Goal: Task Accomplishment & Management: Use online tool/utility

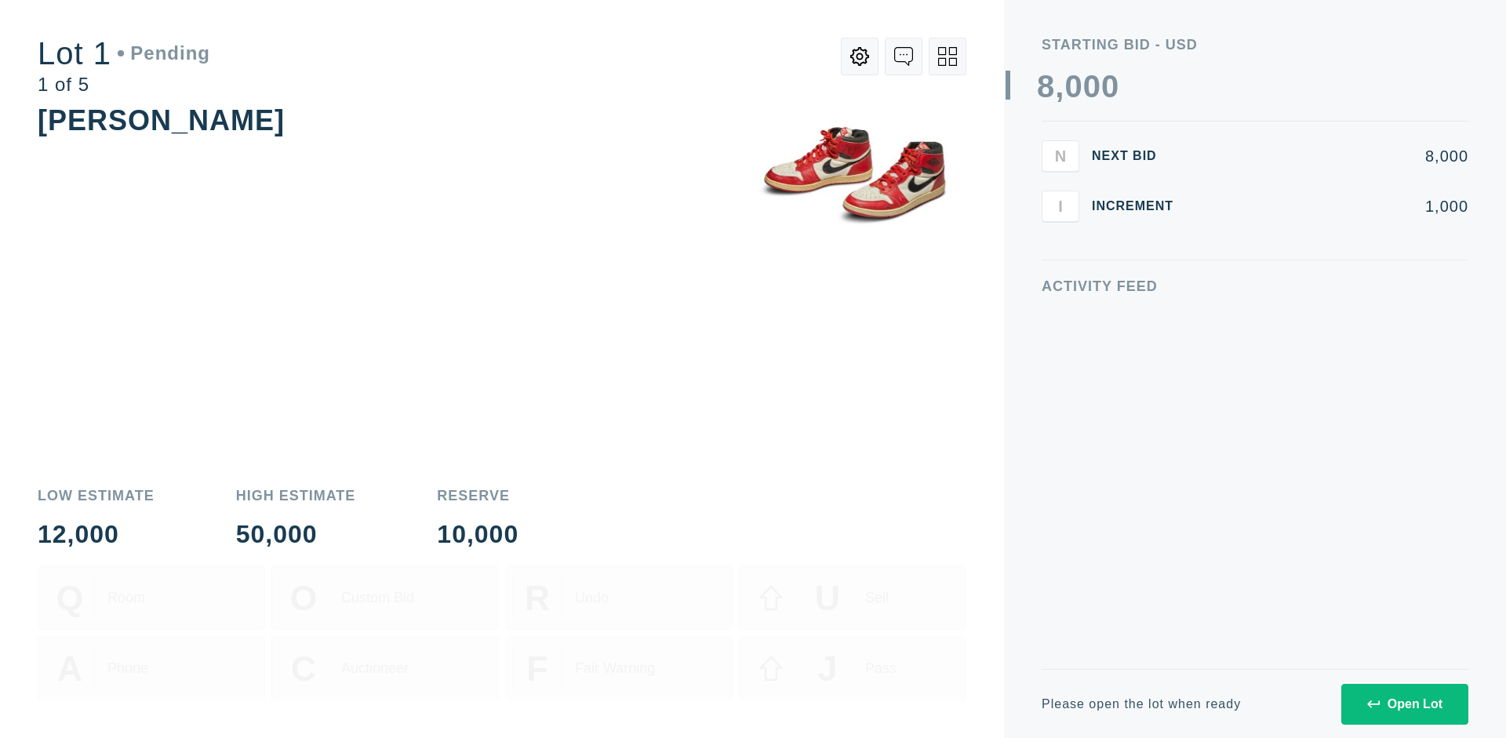
click at [1404, 704] on div "Open Lot" at bounding box center [1404, 704] width 75 height 14
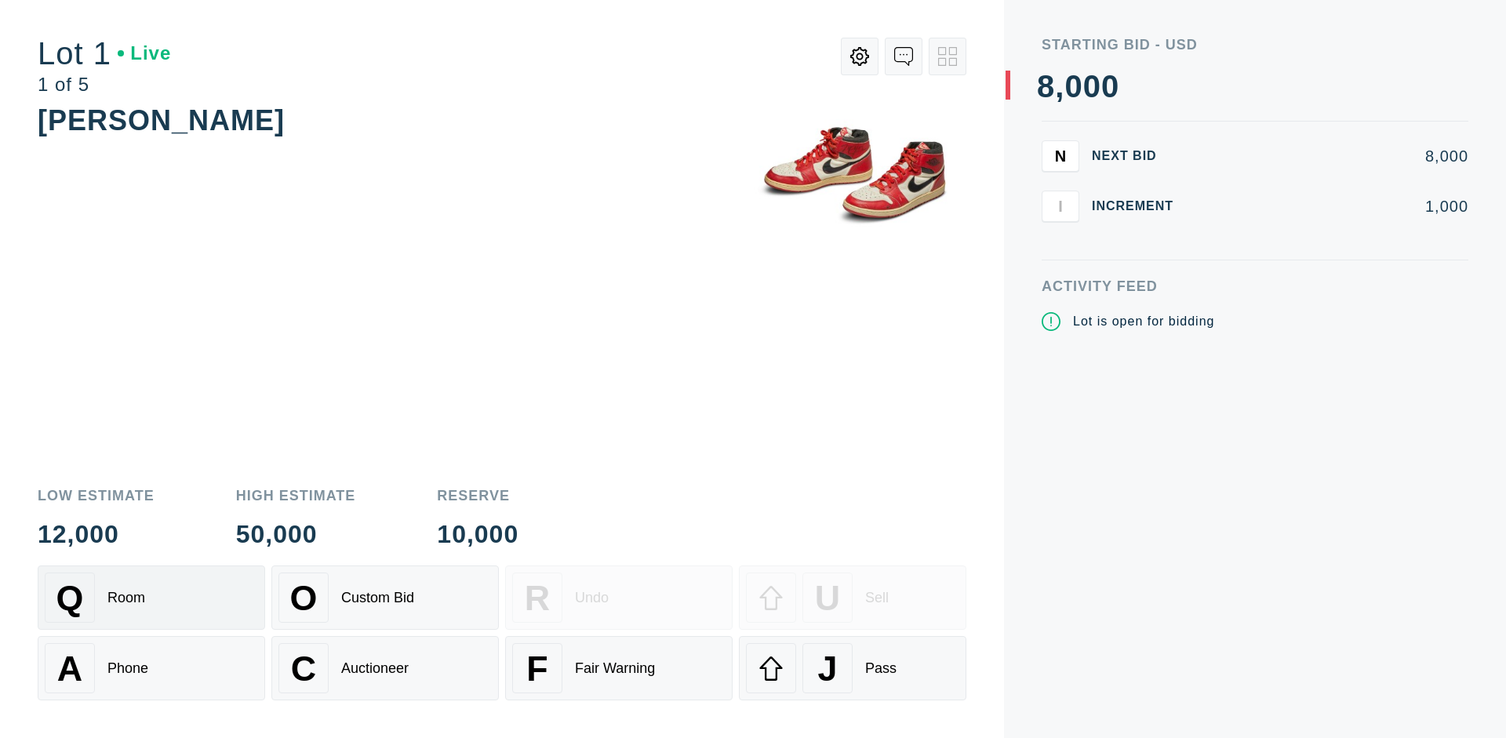
click at [151, 598] on div "Q Room" at bounding box center [151, 598] width 213 height 50
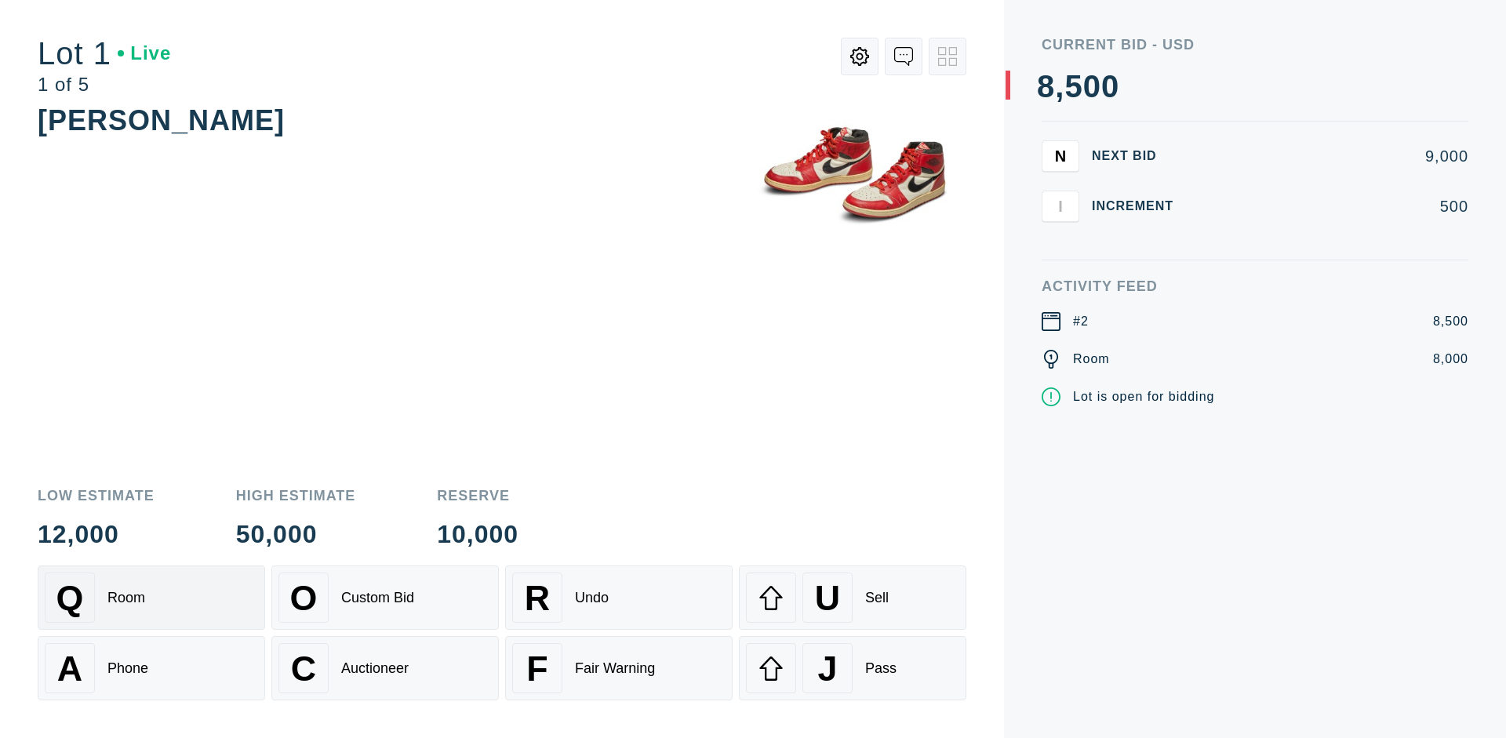
click at [151, 598] on div "Q Room" at bounding box center [151, 598] width 213 height 50
click at [151, 668] on div "A Phone" at bounding box center [151, 668] width 213 height 50
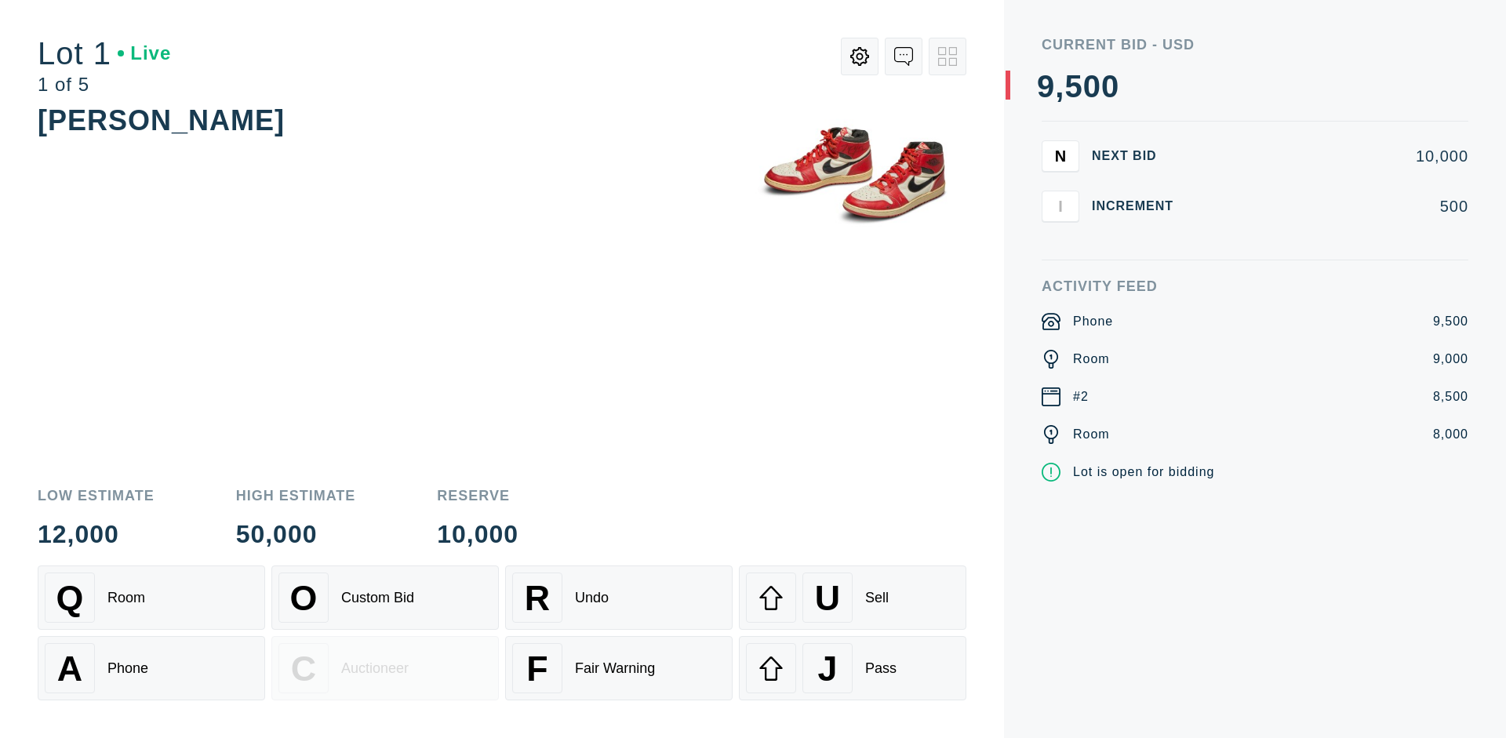
click at [385, 598] on div "Custom Bid" at bounding box center [377, 598] width 73 height 16
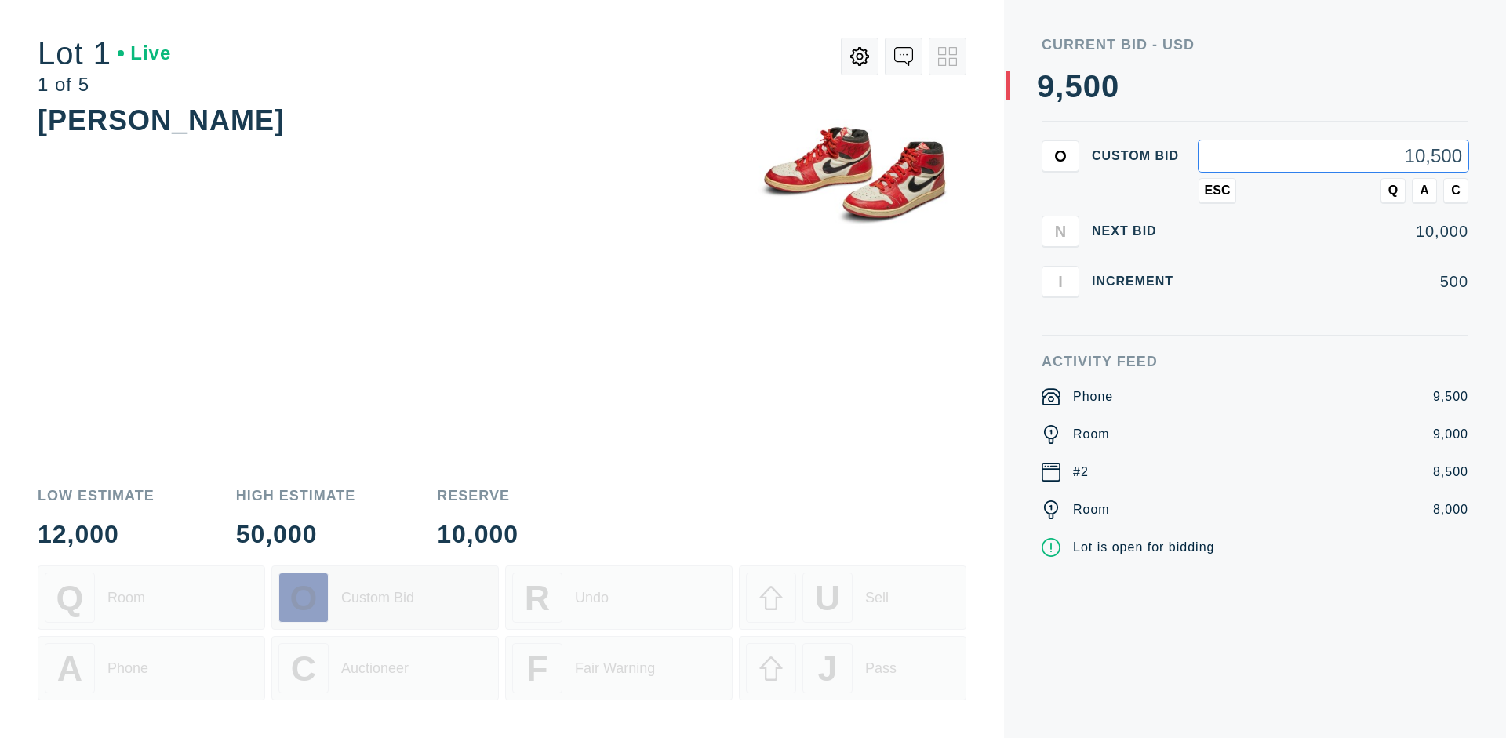
type input "10,500"
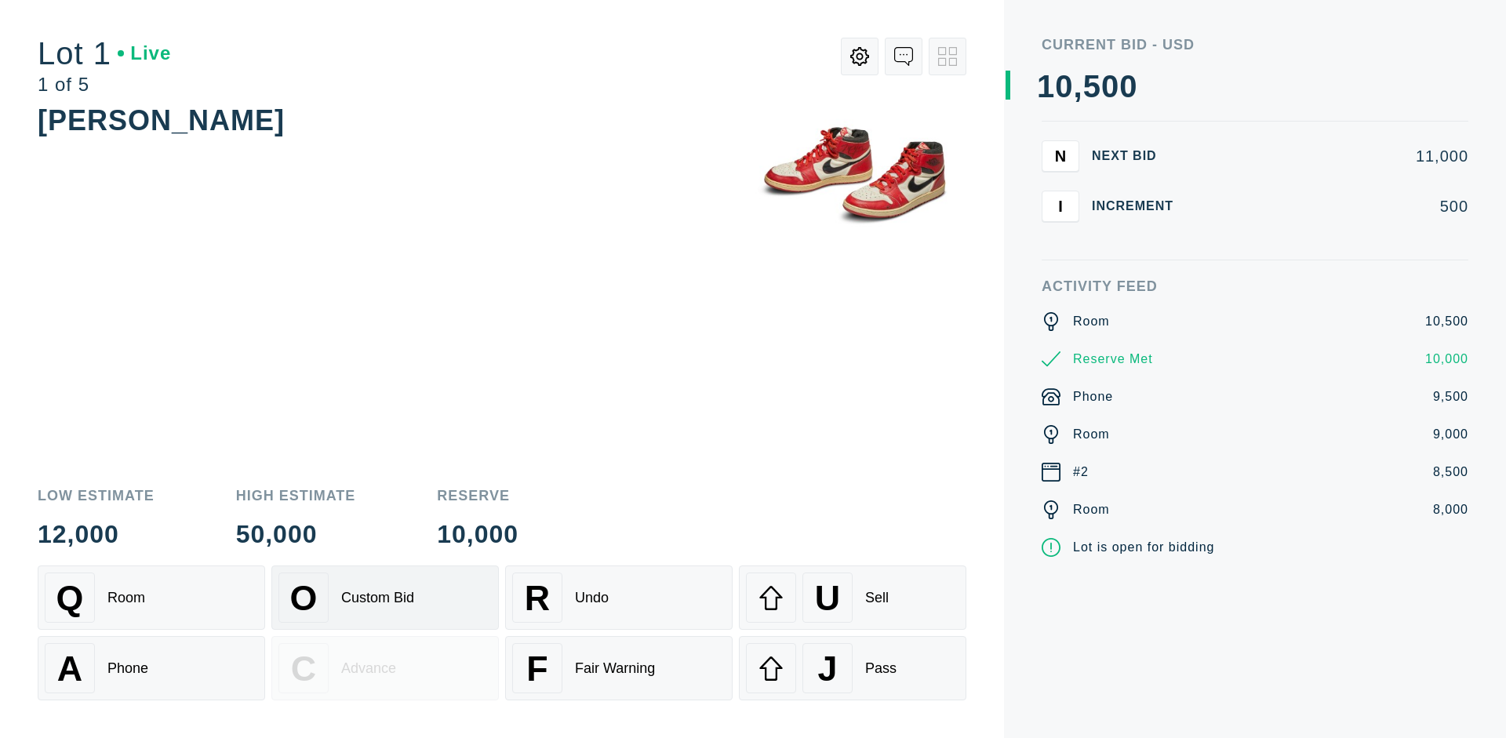
click at [385, 598] on div "Custom Bid" at bounding box center [377, 598] width 73 height 16
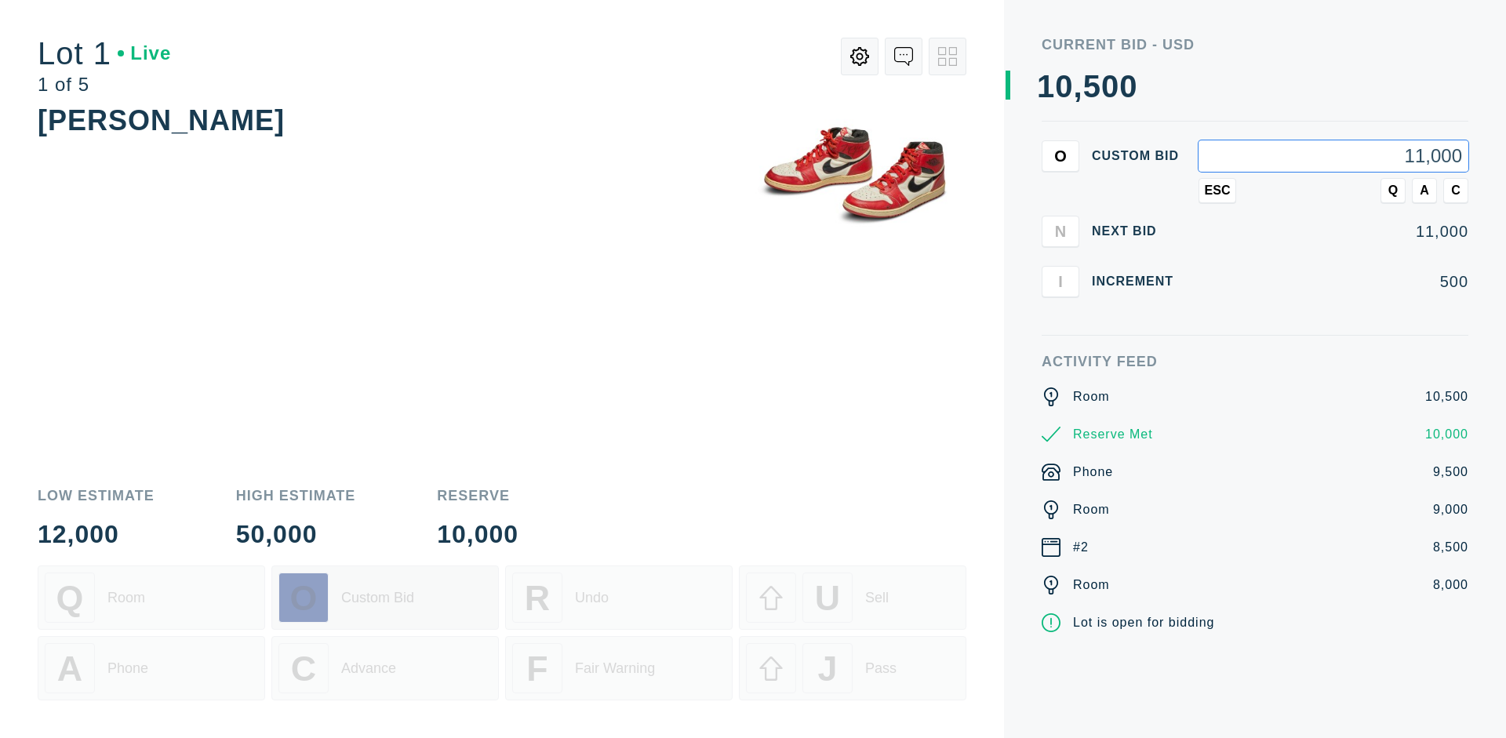
type input "11,000"
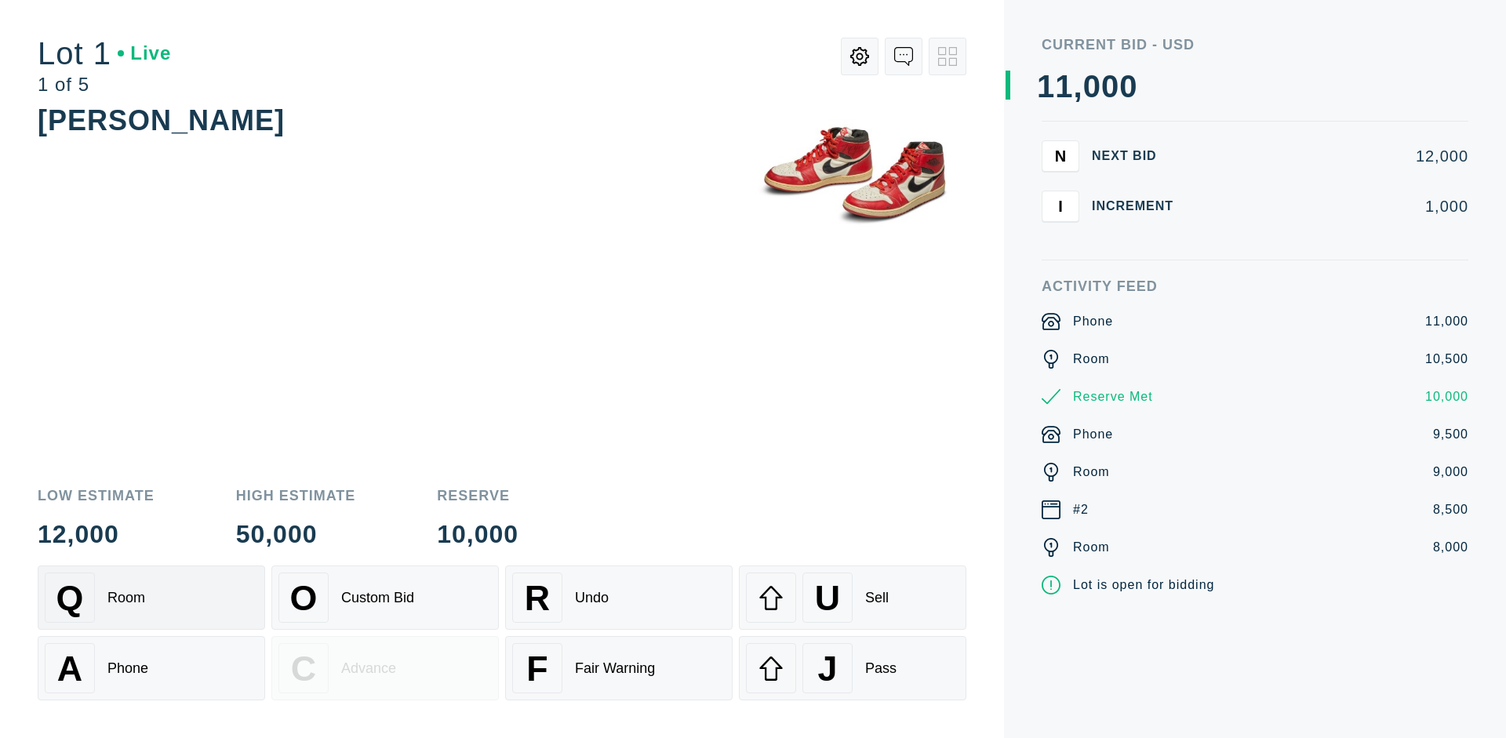
click at [151, 598] on div "Q Room" at bounding box center [151, 598] width 213 height 50
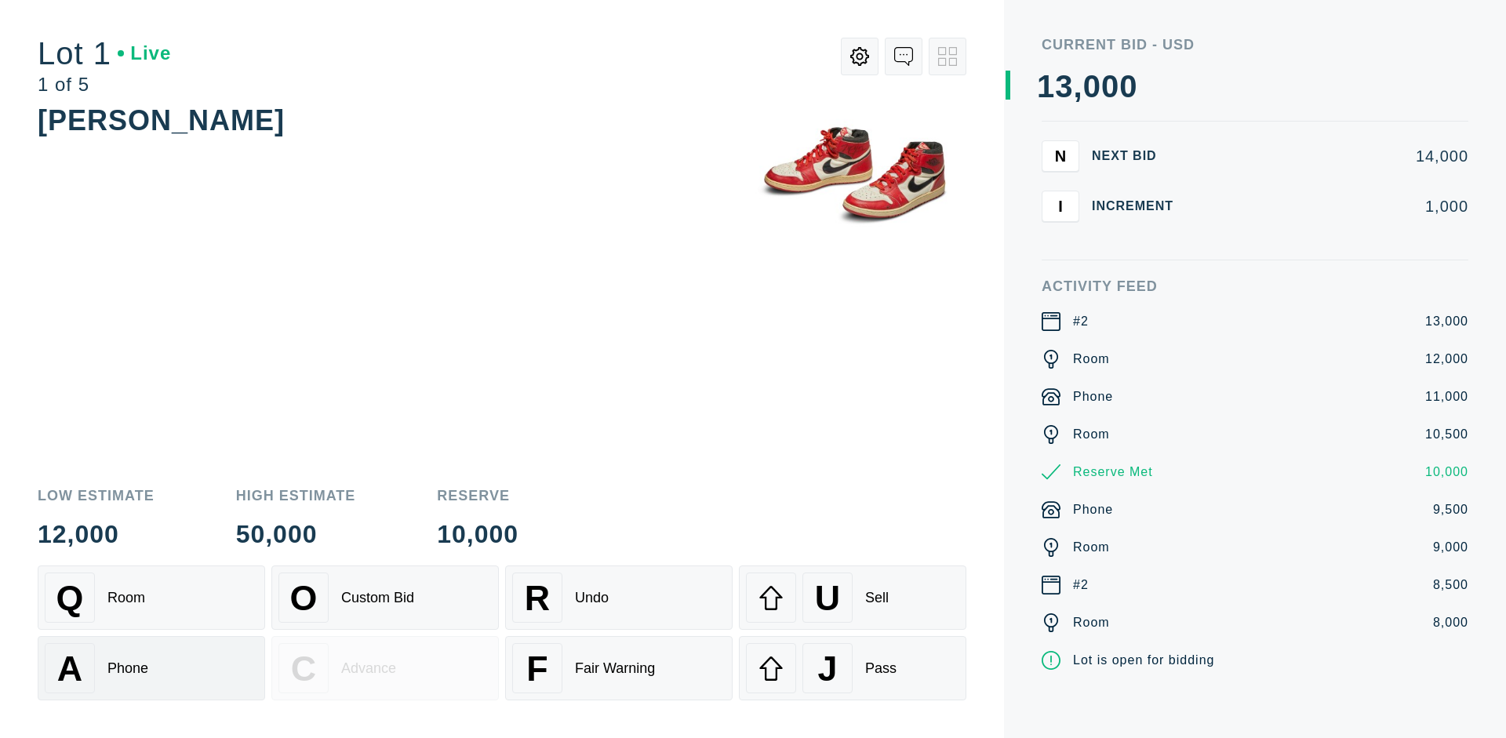
click at [151, 668] on div "A Phone" at bounding box center [151, 668] width 213 height 50
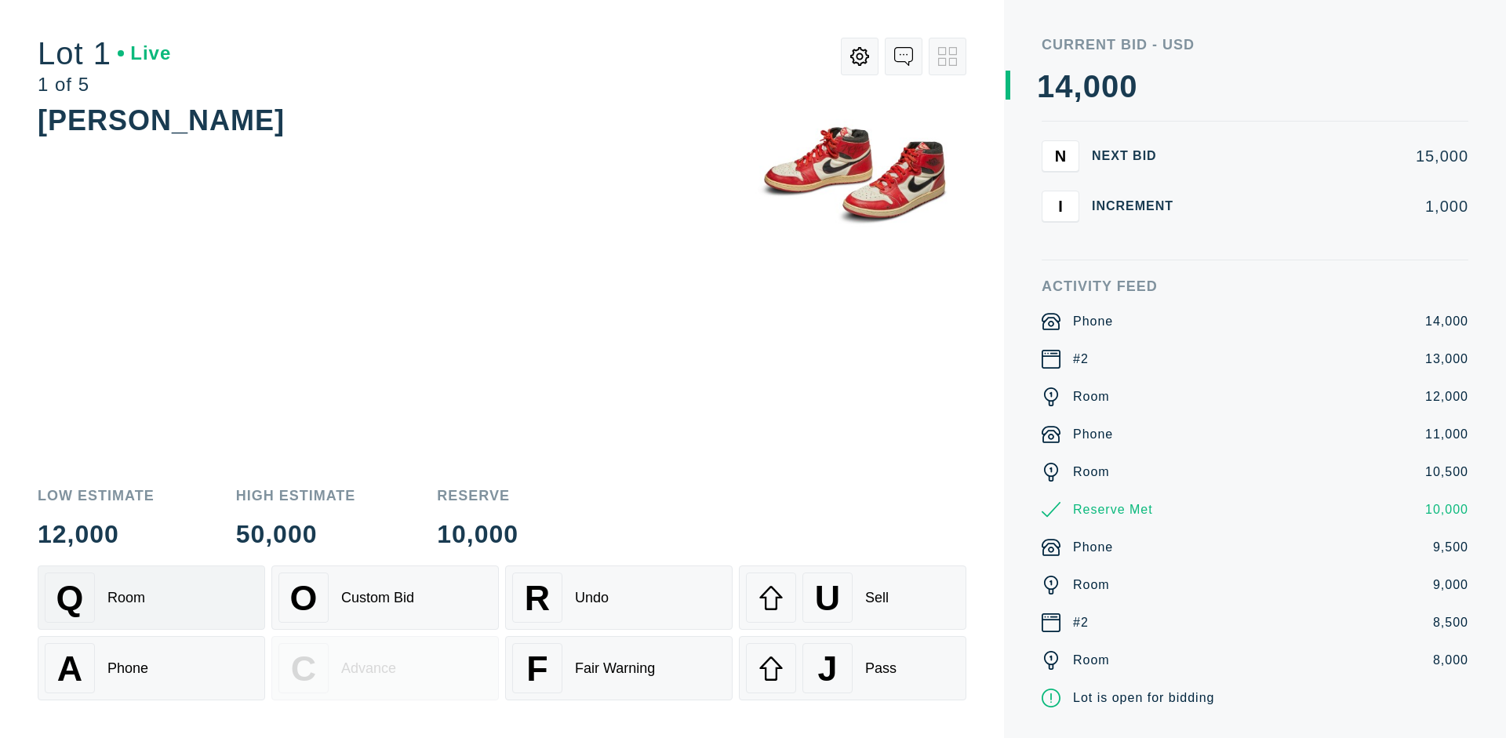
click at [151, 598] on div "Q Room" at bounding box center [151, 598] width 213 height 50
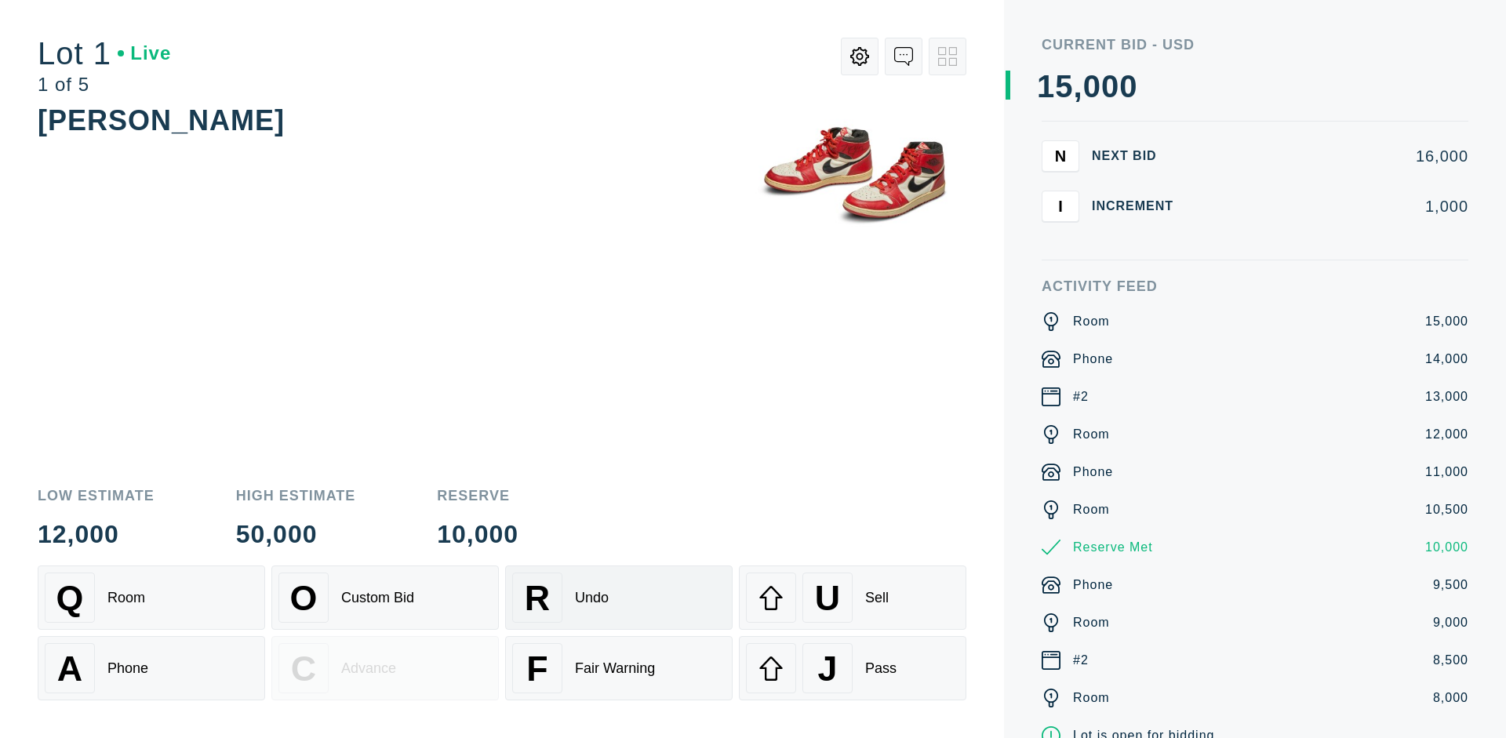
click at [619, 598] on div "R Undo" at bounding box center [618, 598] width 213 height 50
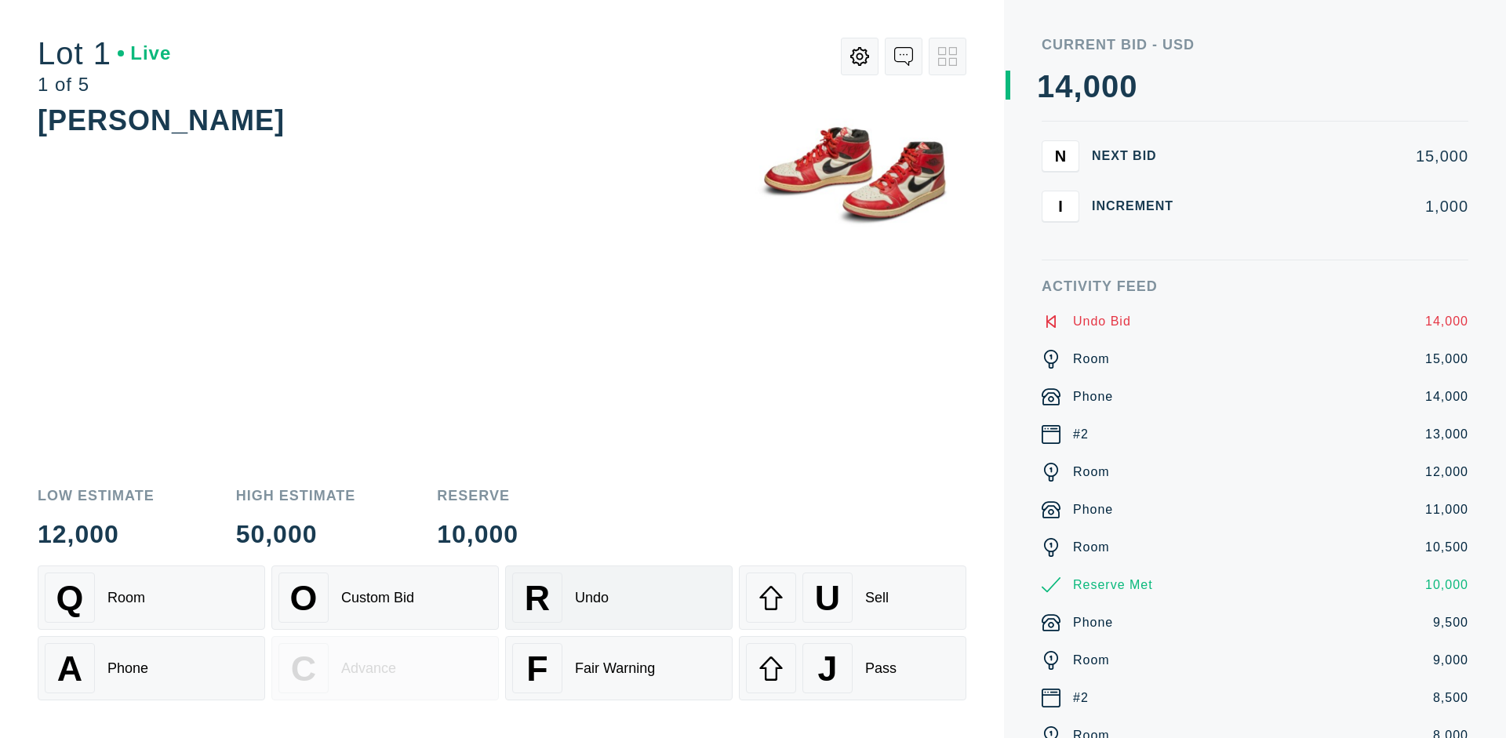
click at [151, 598] on div "Q Room" at bounding box center [151, 598] width 213 height 50
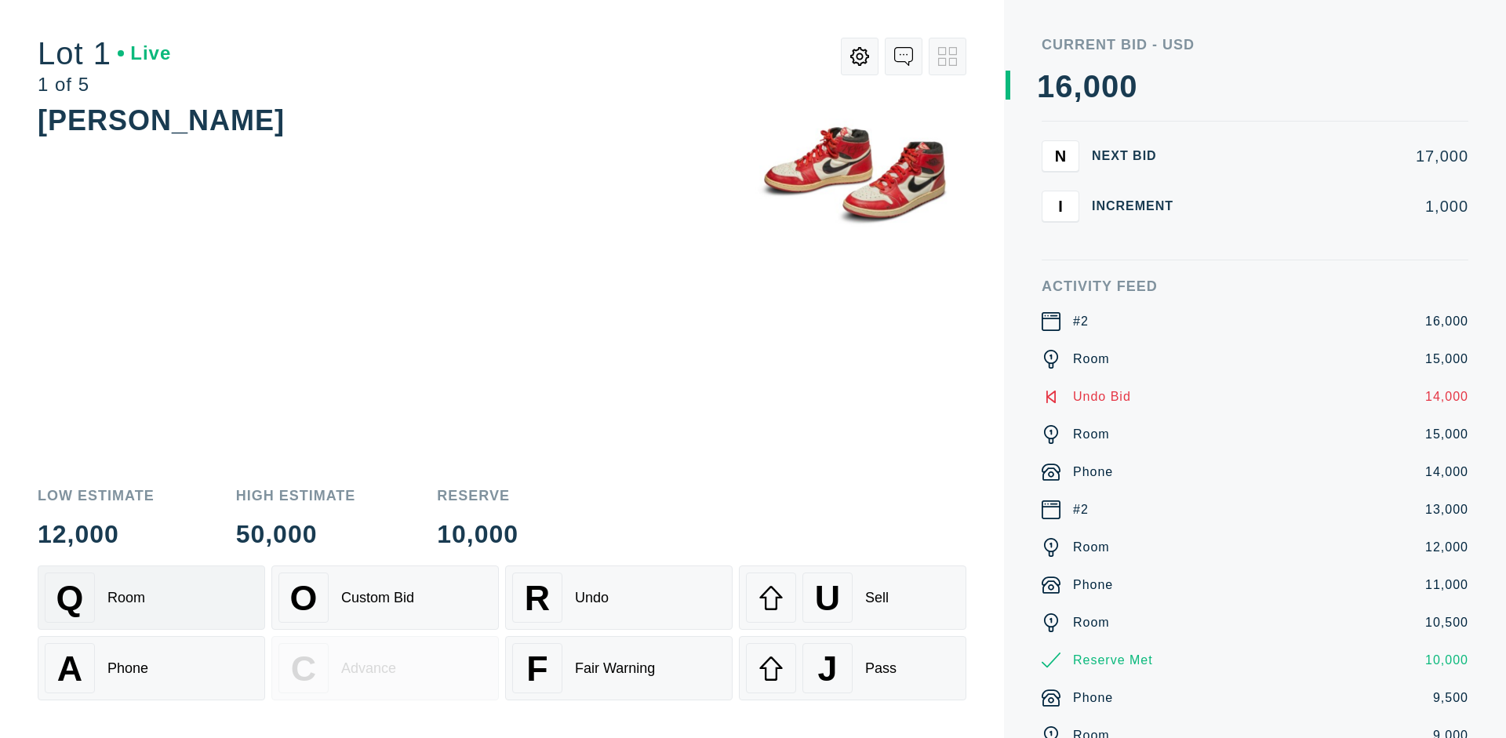
click at [151, 668] on div "A Phone" at bounding box center [151, 668] width 213 height 50
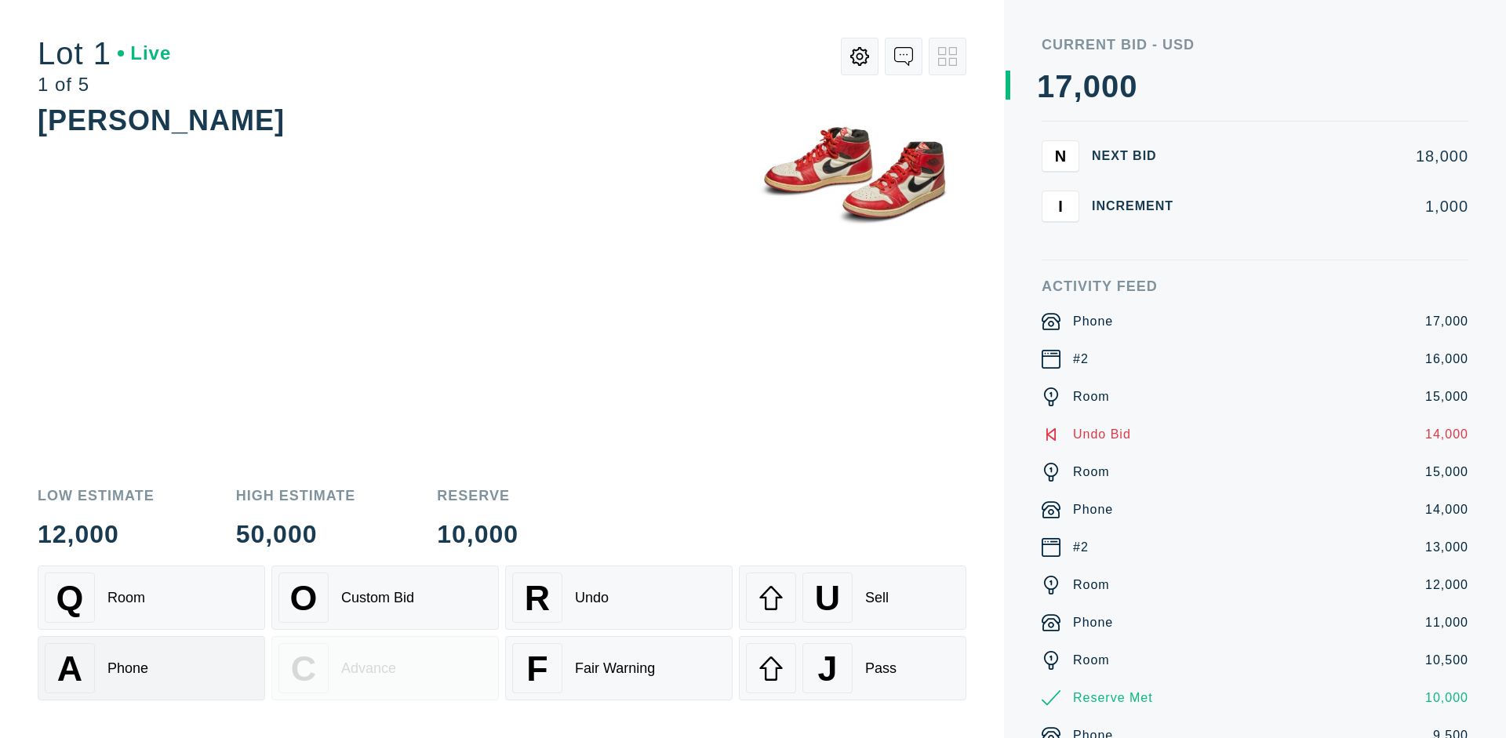
click at [151, 598] on div "Q Room" at bounding box center [151, 598] width 213 height 50
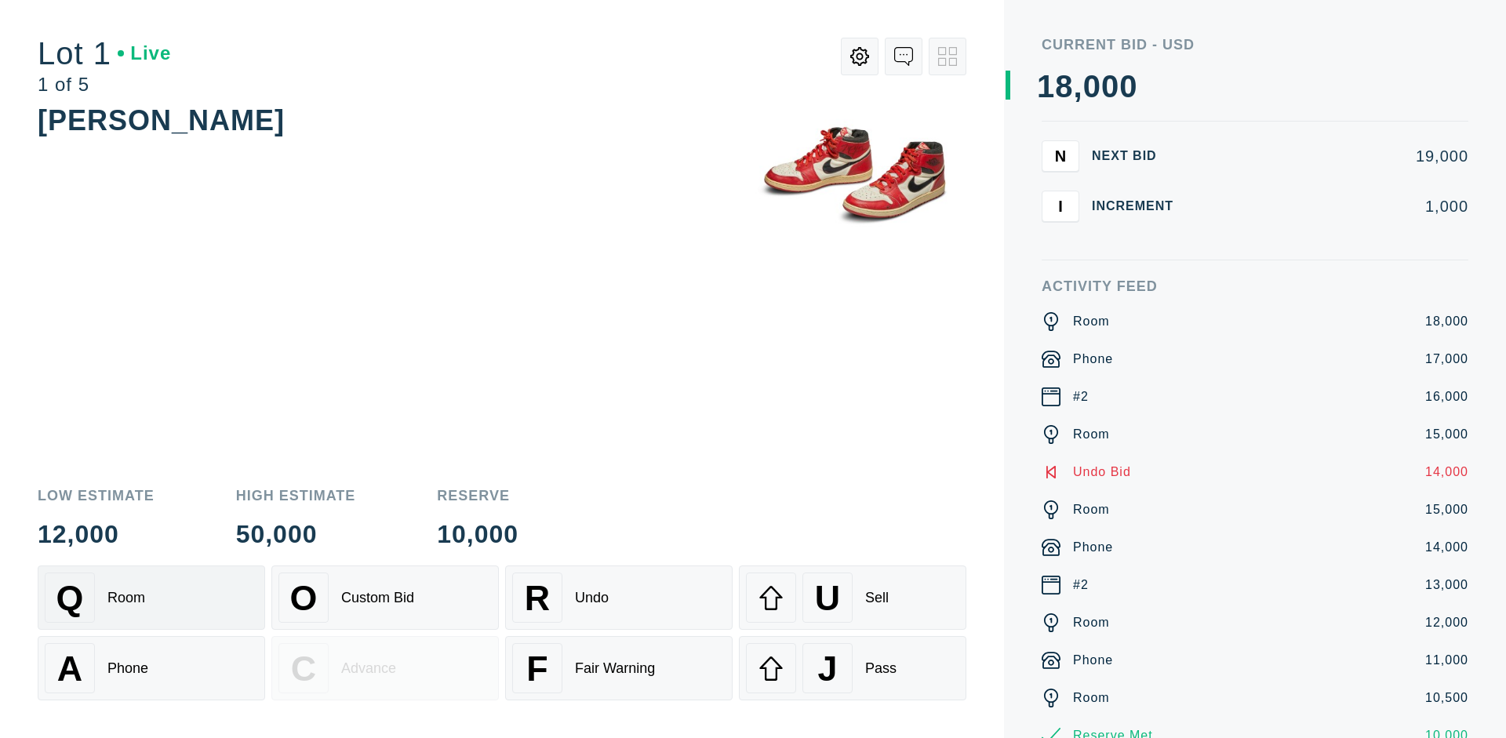
click at [619, 598] on div "R Undo" at bounding box center [618, 598] width 213 height 50
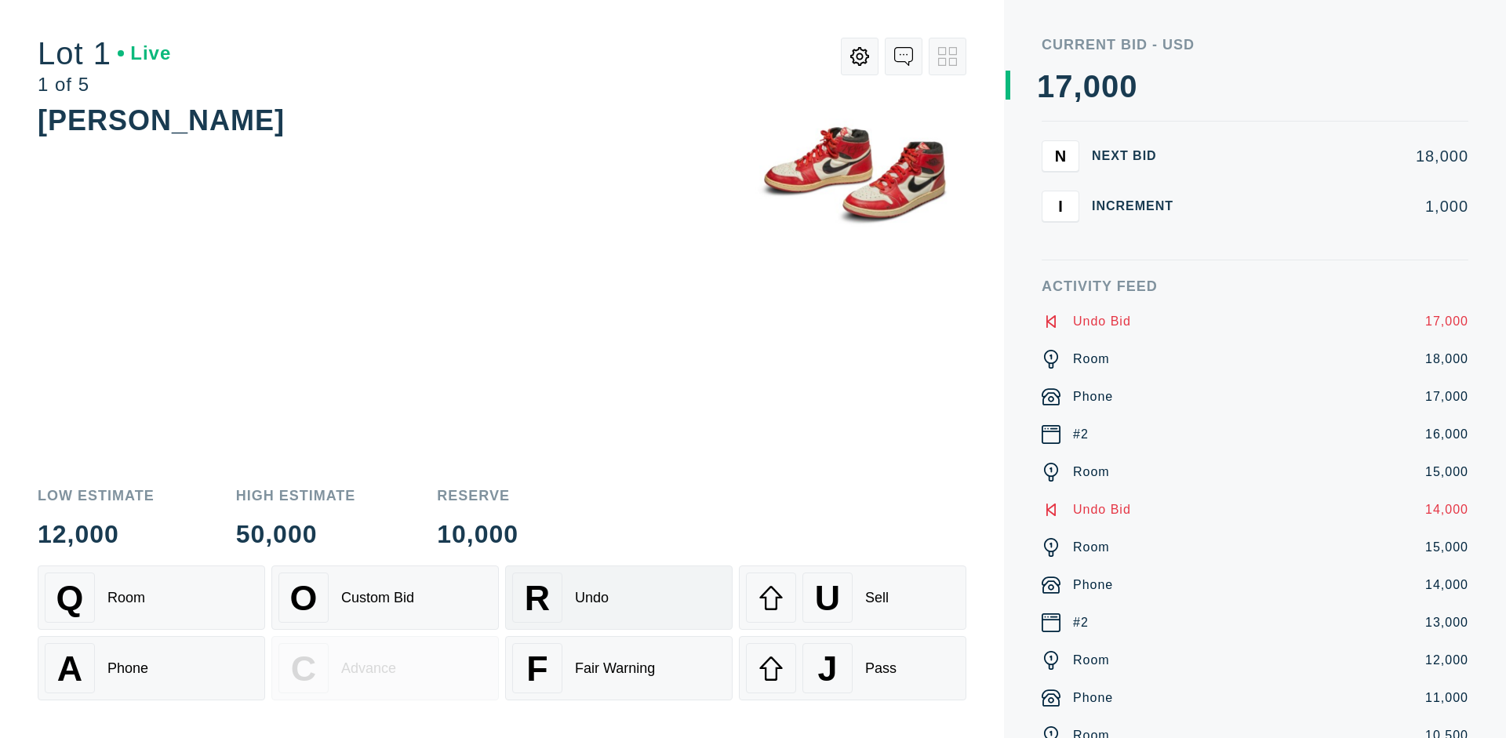
click at [853, 598] on div "U Sell" at bounding box center [852, 598] width 213 height 50
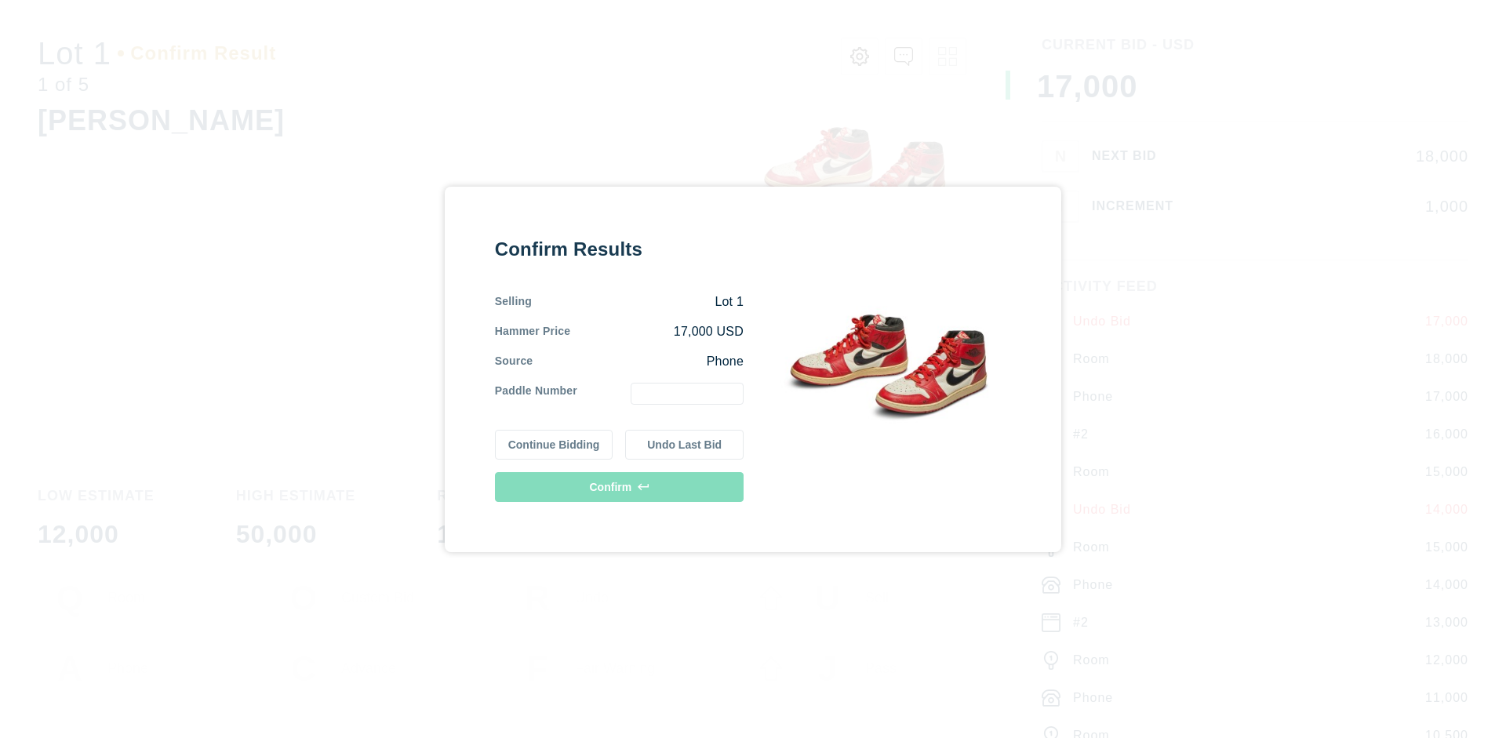
click at [554, 444] on button "Continue Bidding" at bounding box center [554, 445] width 118 height 30
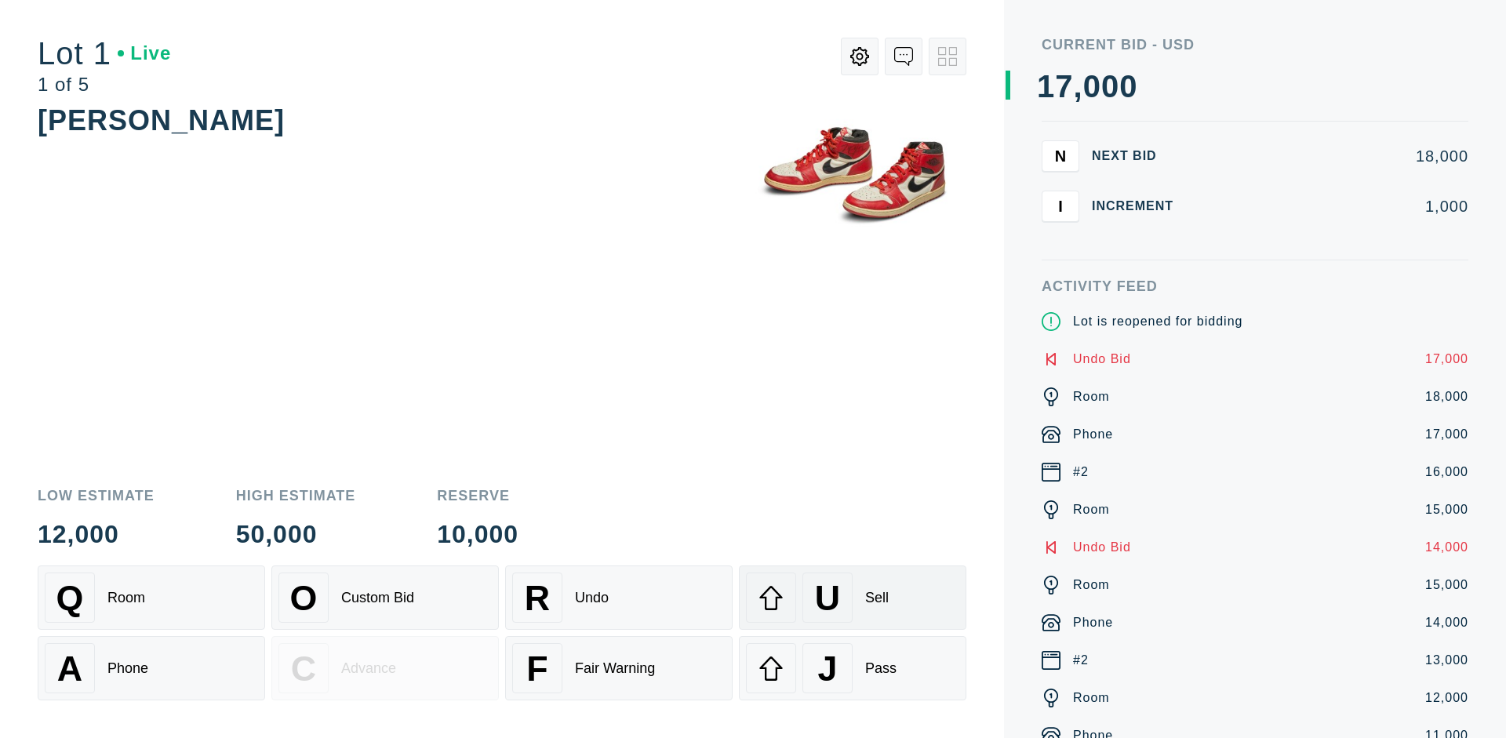
click at [853, 598] on div "U Sell" at bounding box center [852, 598] width 213 height 50
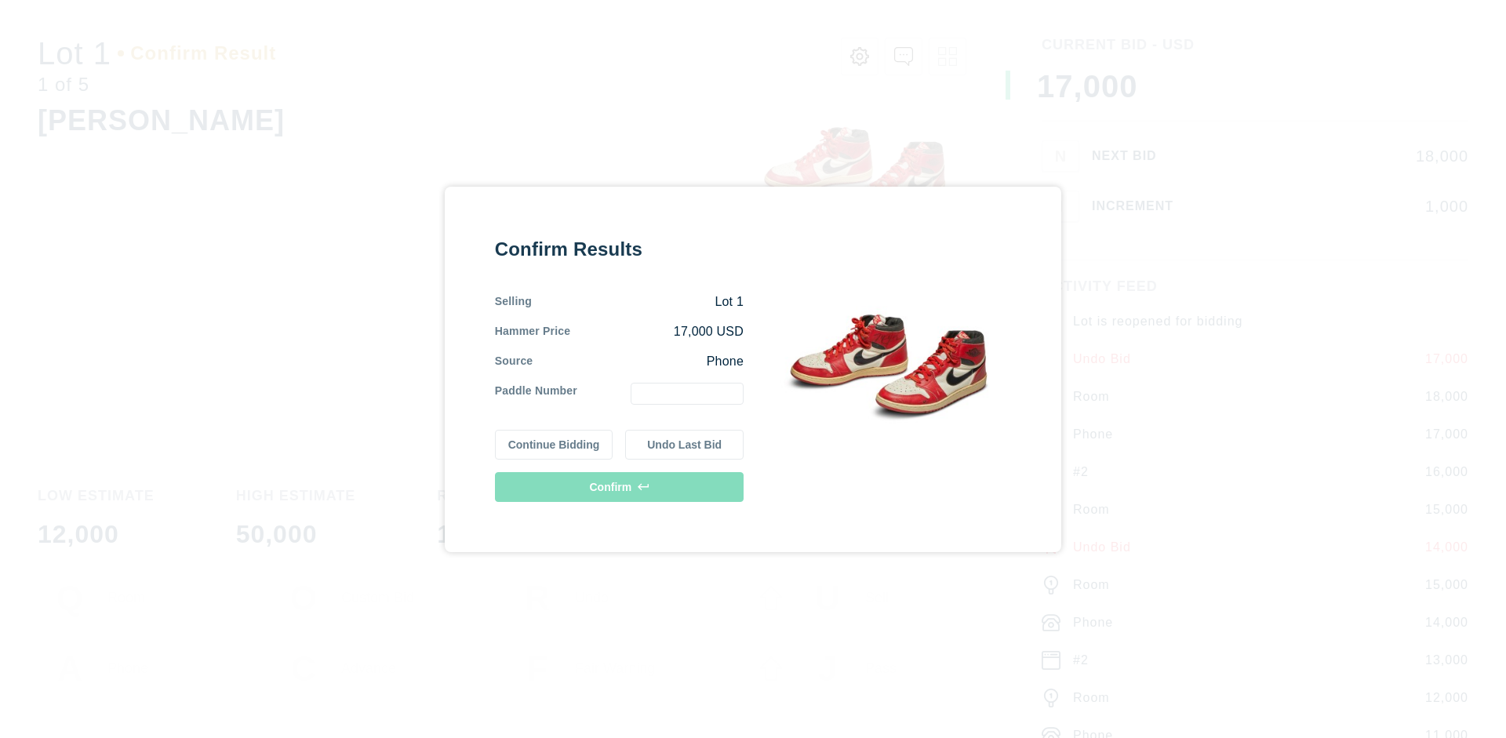
click at [685, 444] on button "Undo Last Bid" at bounding box center [684, 445] width 118 height 30
click at [554, 442] on button "Continue Bidding" at bounding box center [554, 442] width 118 height 30
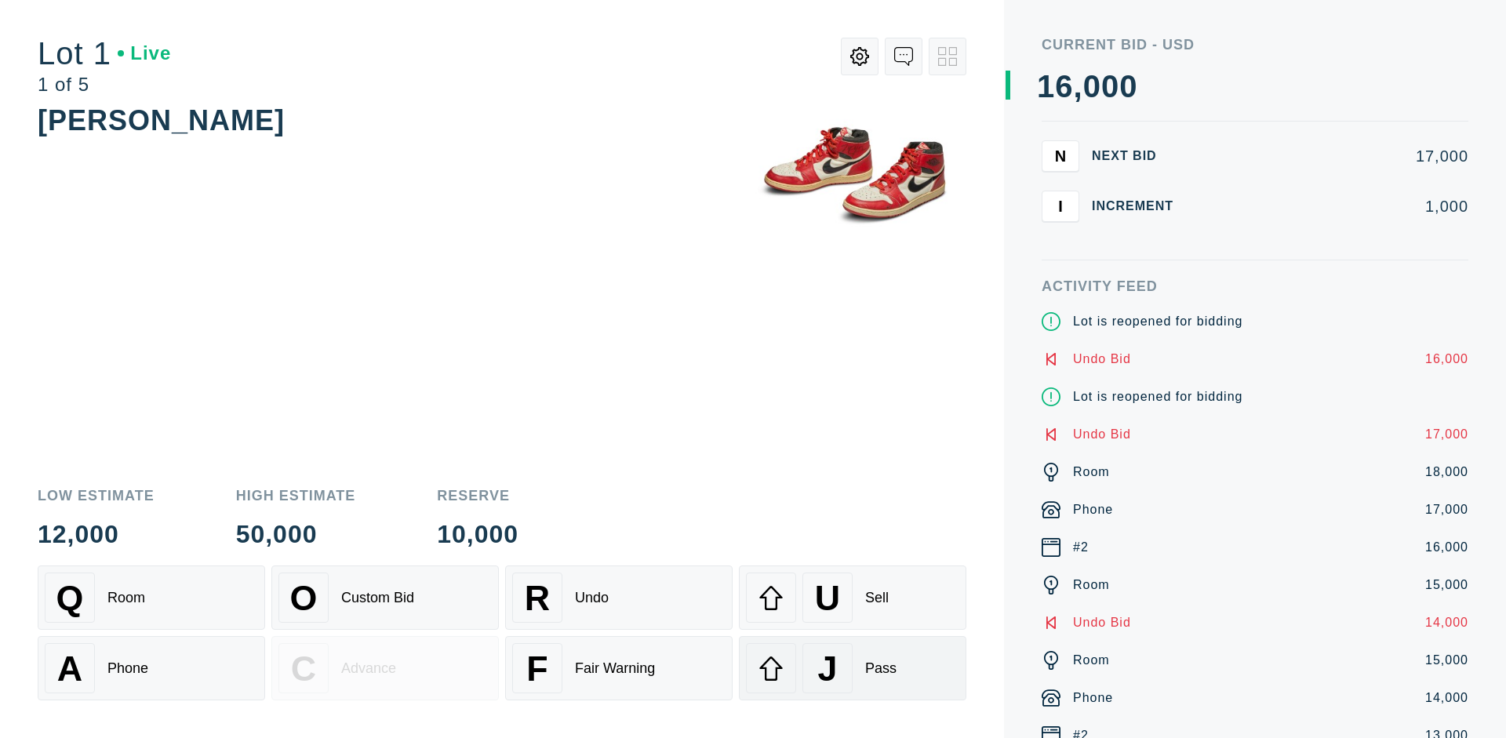
click at [853, 668] on div "J Pass" at bounding box center [852, 668] width 213 height 50
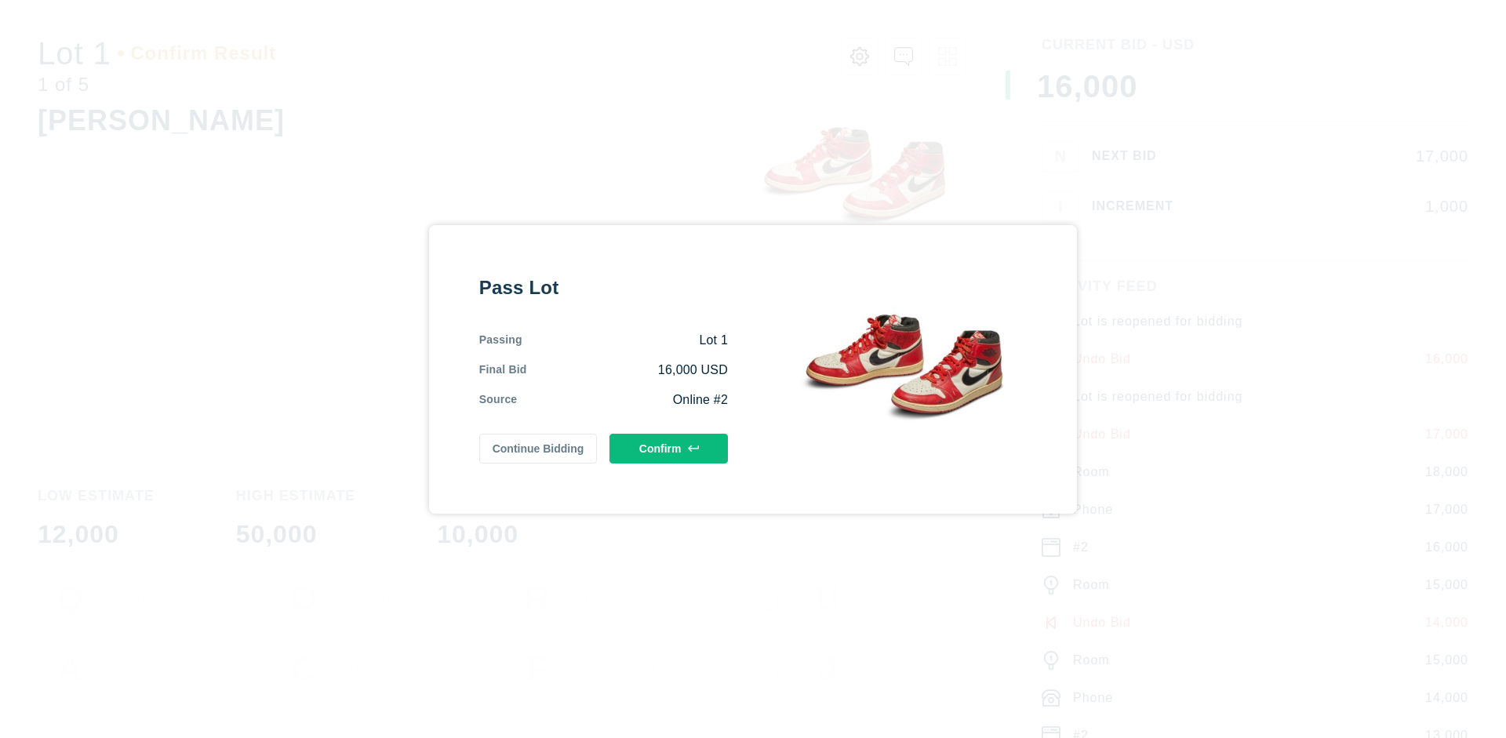
click at [669, 448] on button "Confirm" at bounding box center [668, 449] width 118 height 30
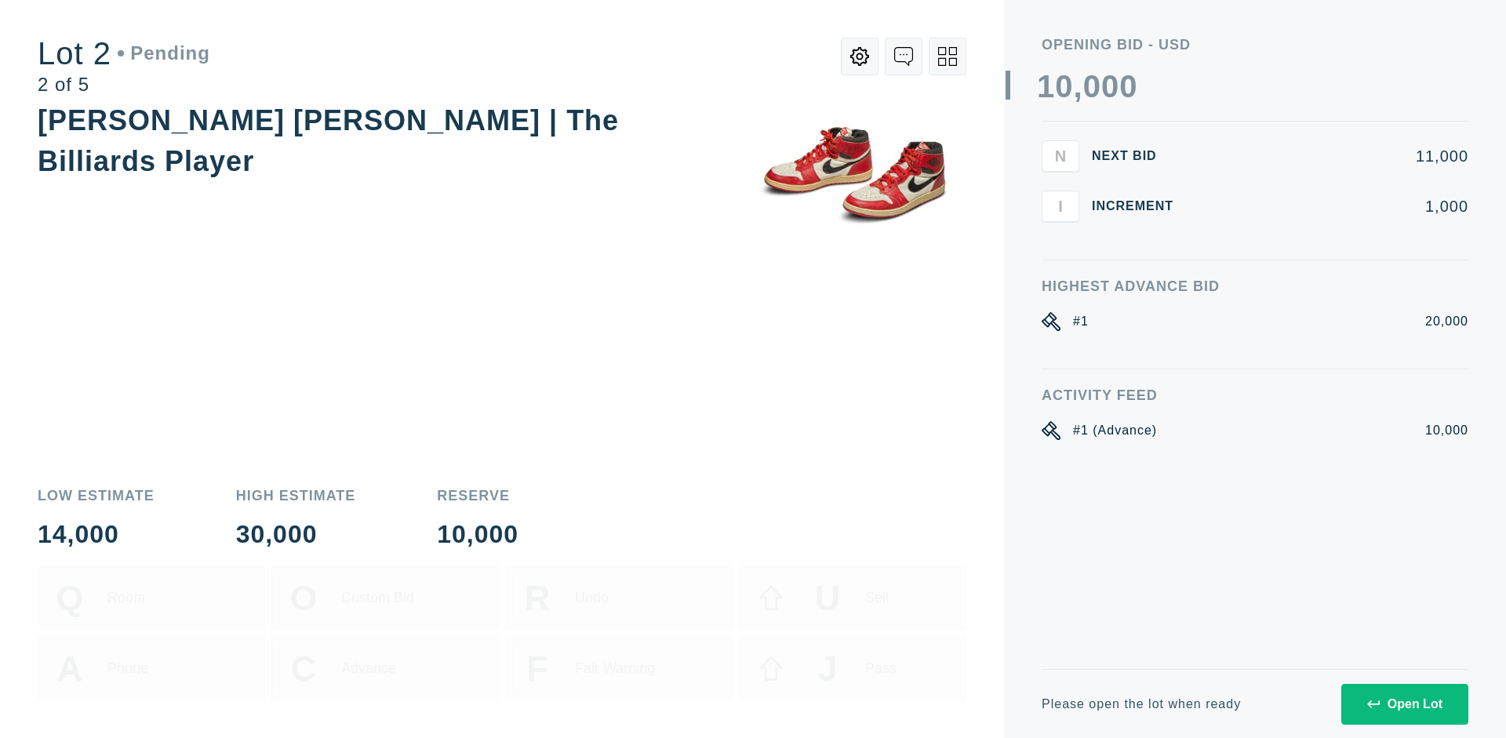
click at [1404, 704] on div "Open Lot" at bounding box center [1404, 704] width 75 height 14
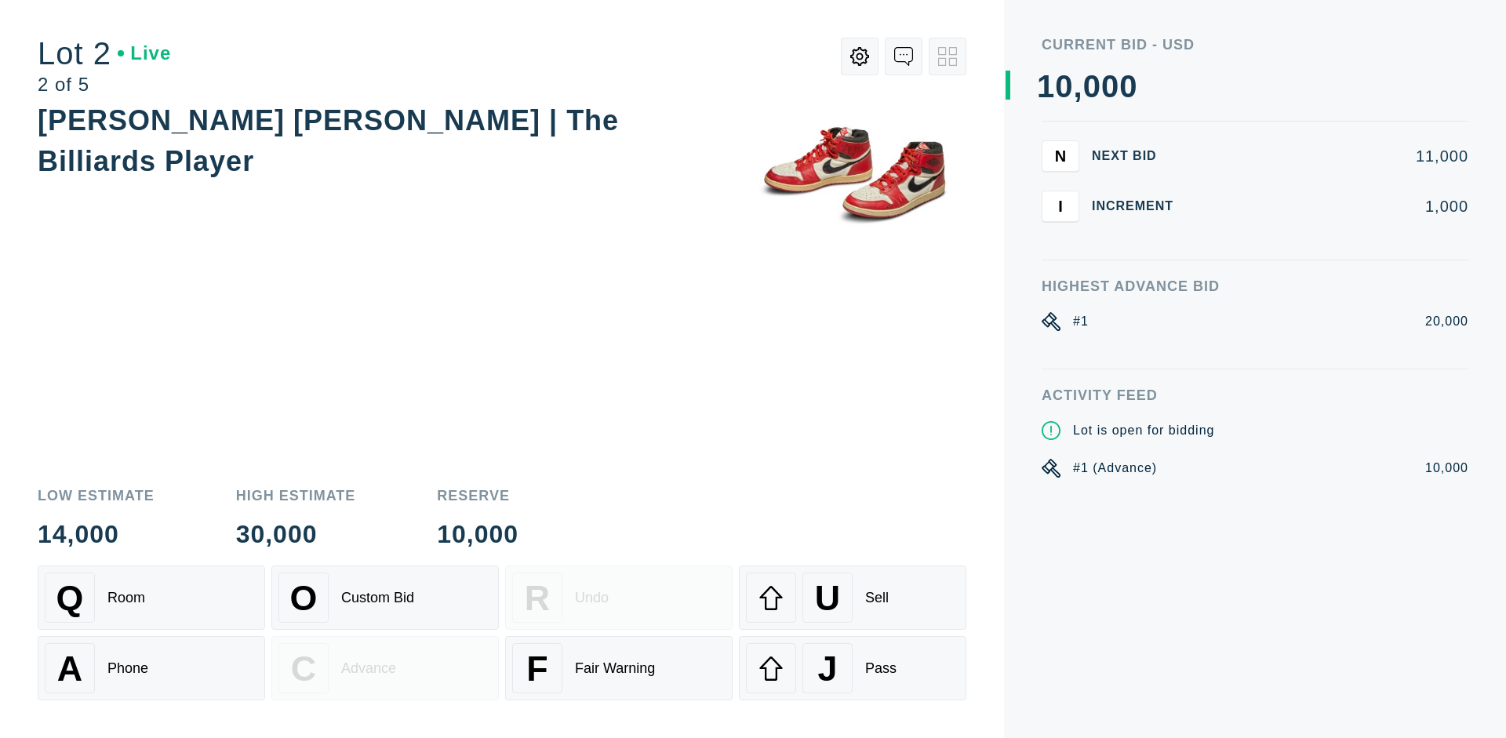
click at [151, 598] on div "Q Room" at bounding box center [151, 598] width 213 height 50
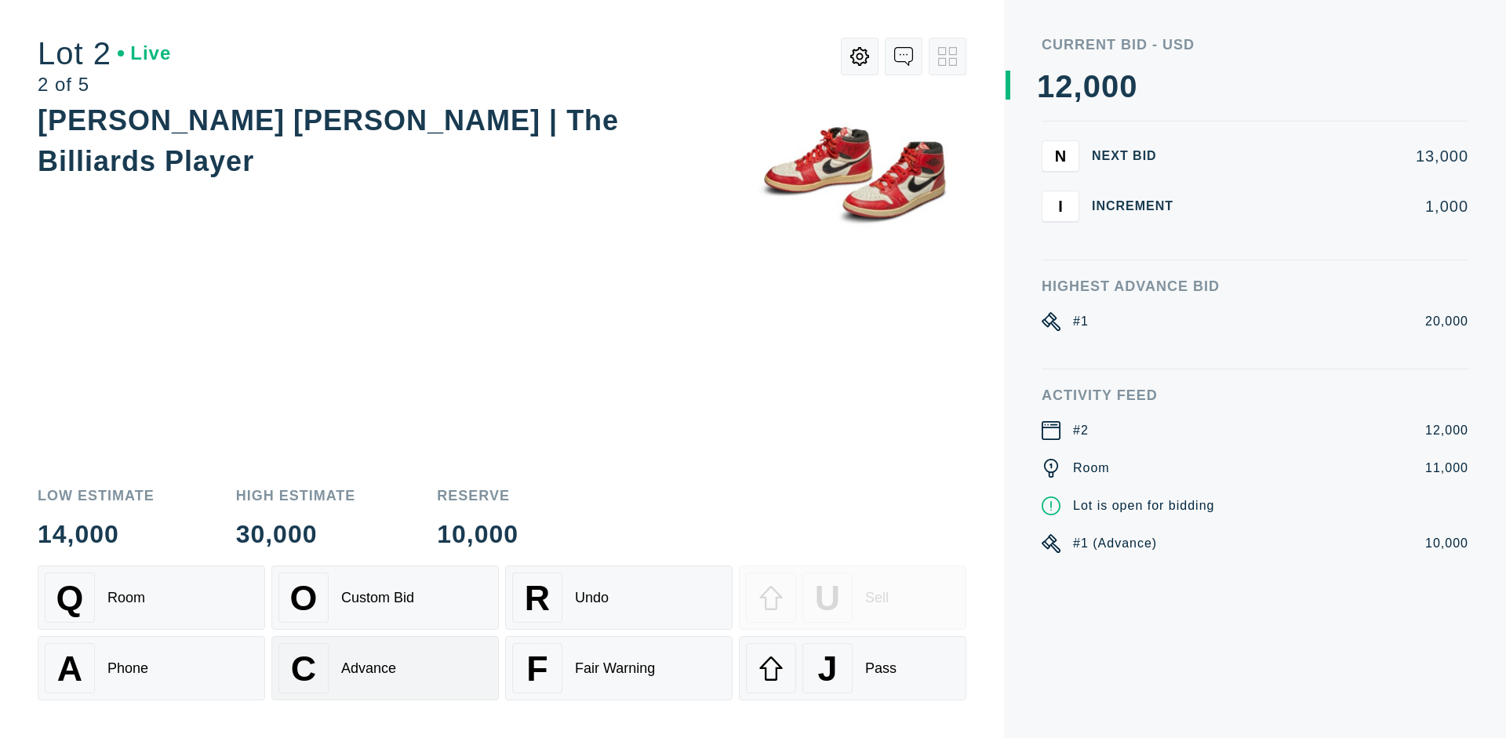
click at [385, 668] on div "Advance" at bounding box center [368, 668] width 55 height 16
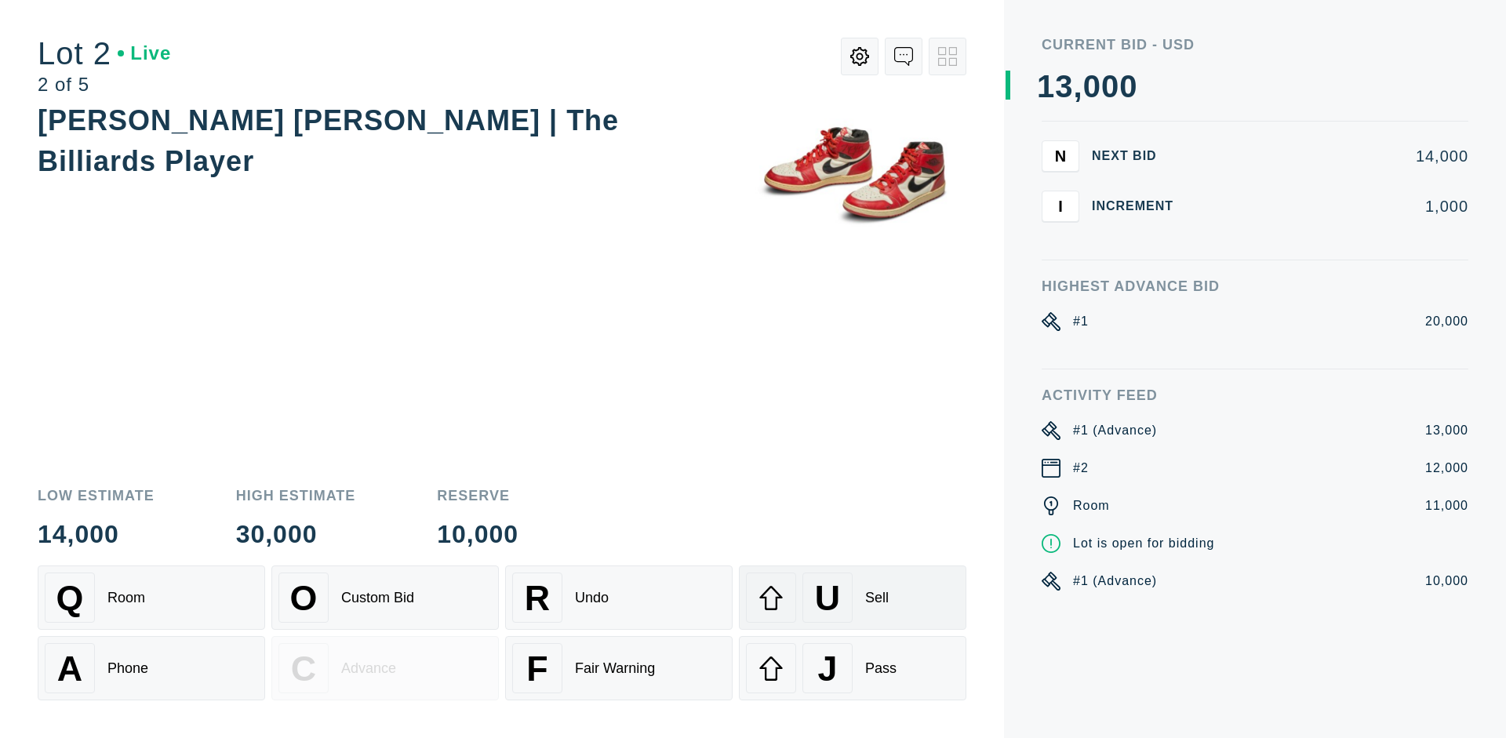
click at [853, 598] on div "U Sell" at bounding box center [852, 598] width 213 height 50
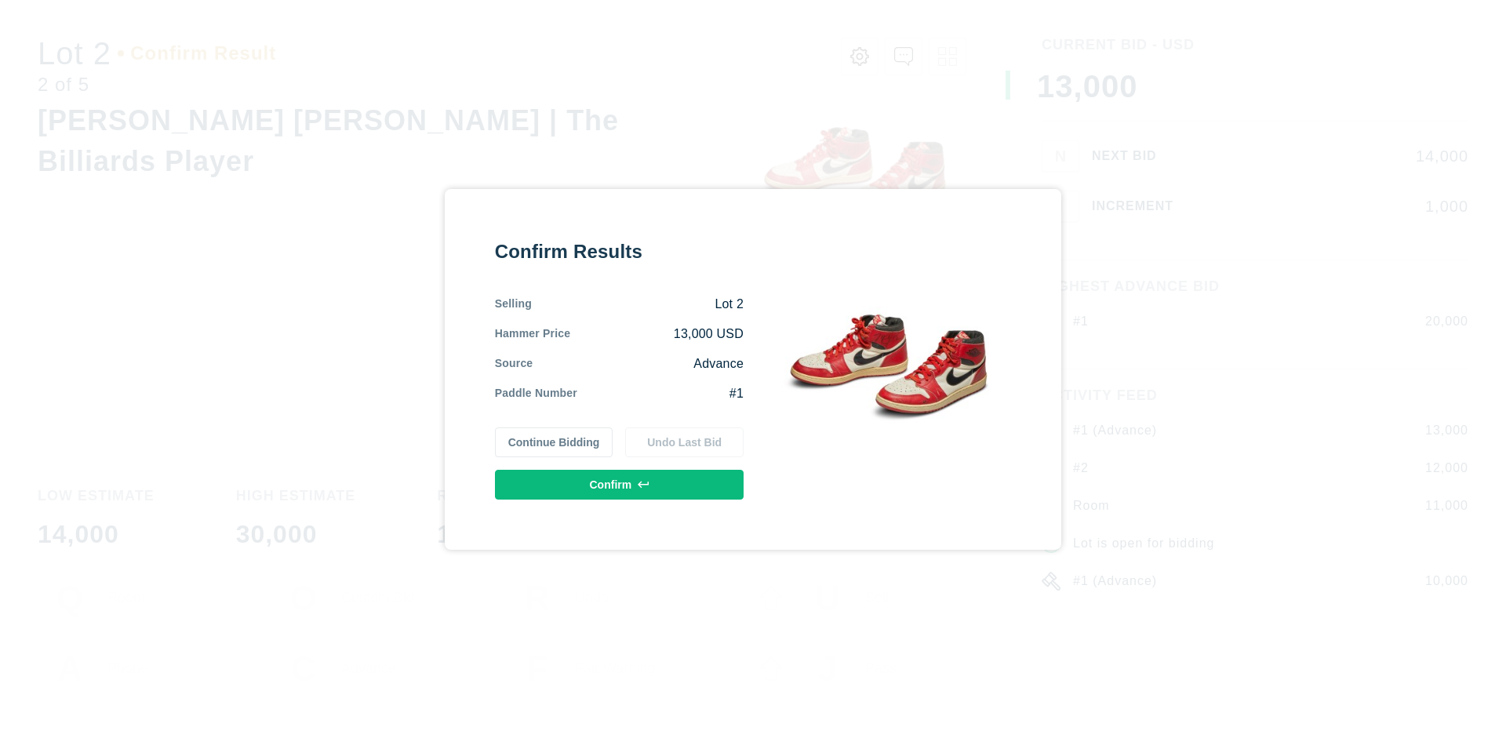
click at [620, 484] on button "Confirm" at bounding box center [619, 485] width 249 height 30
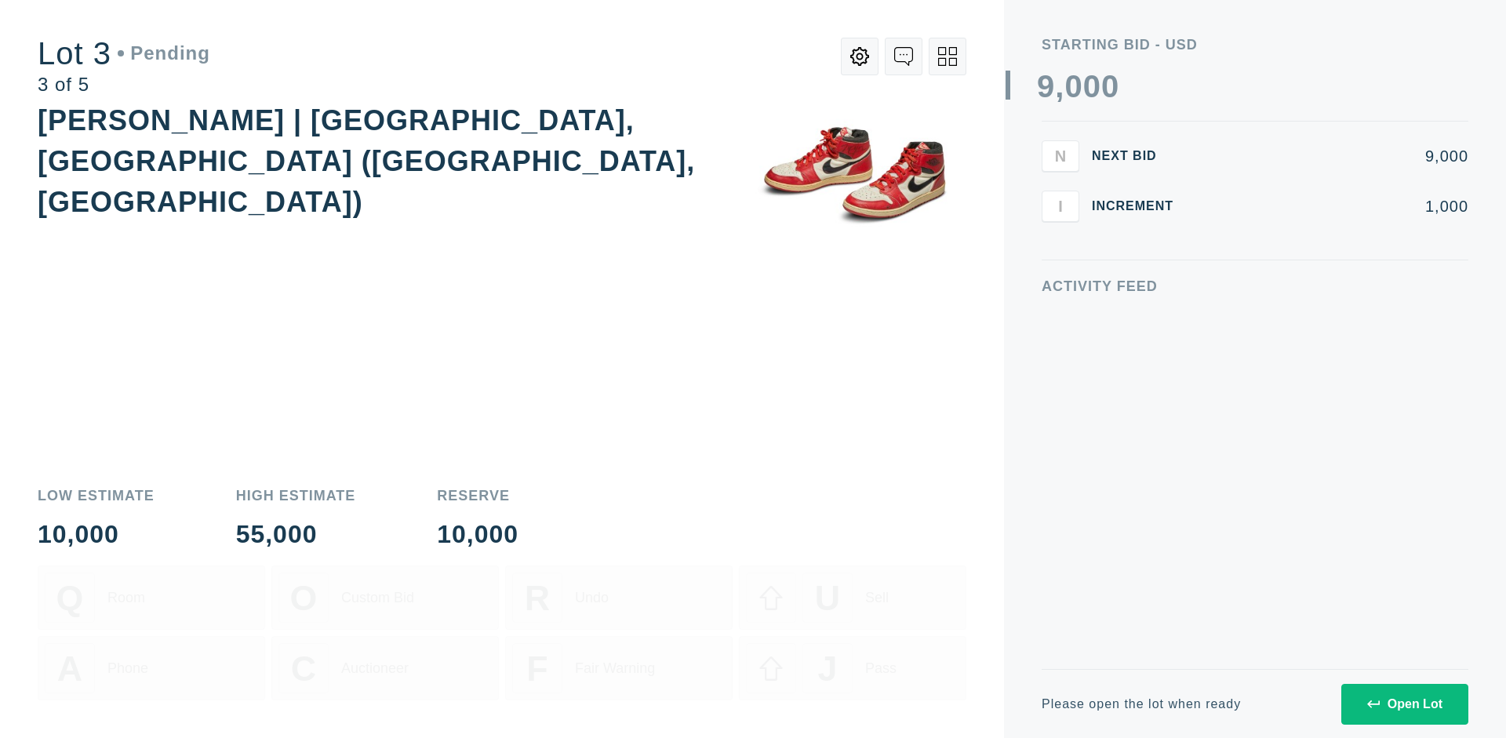
click at [1404, 704] on div "Open Lot" at bounding box center [1404, 704] width 75 height 14
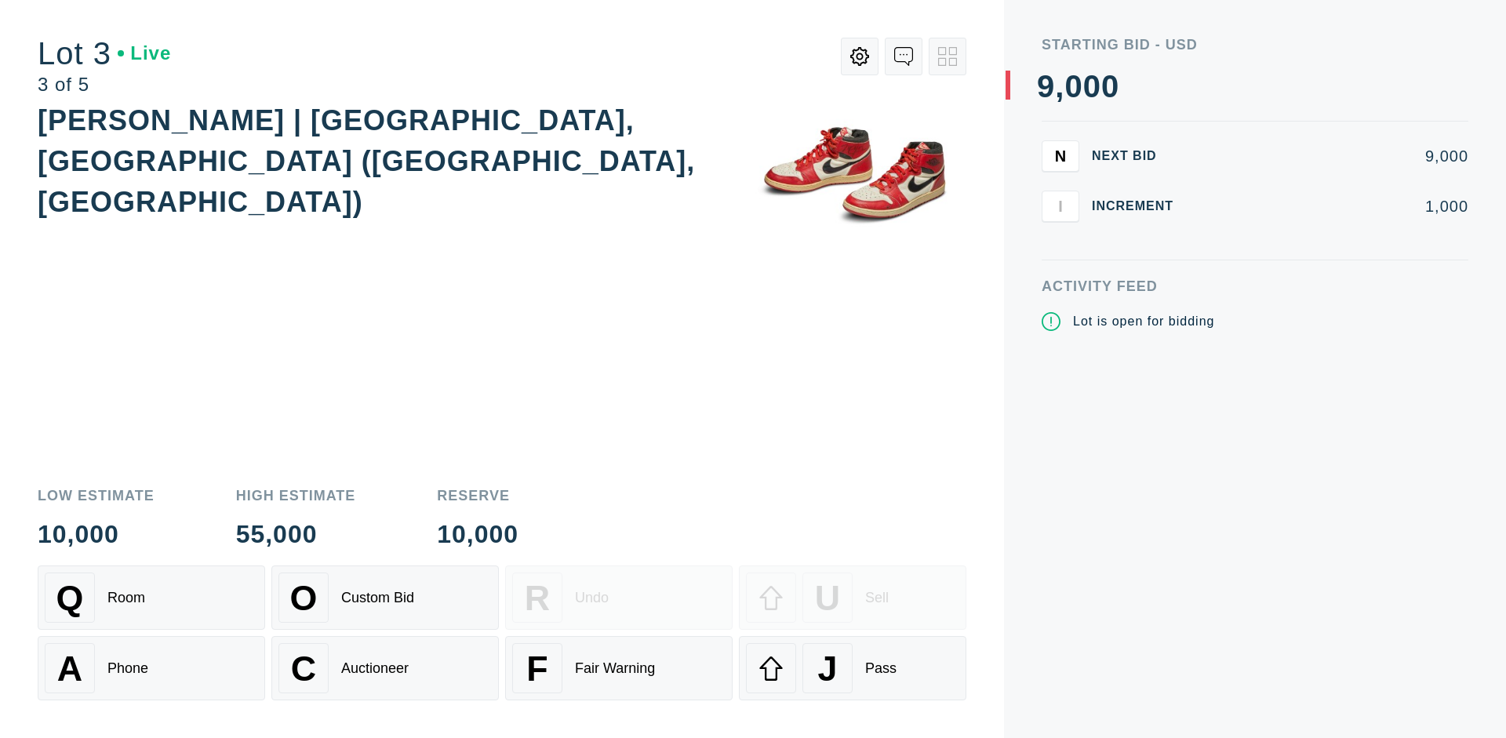
click at [853, 668] on div "J Pass" at bounding box center [852, 668] width 213 height 50
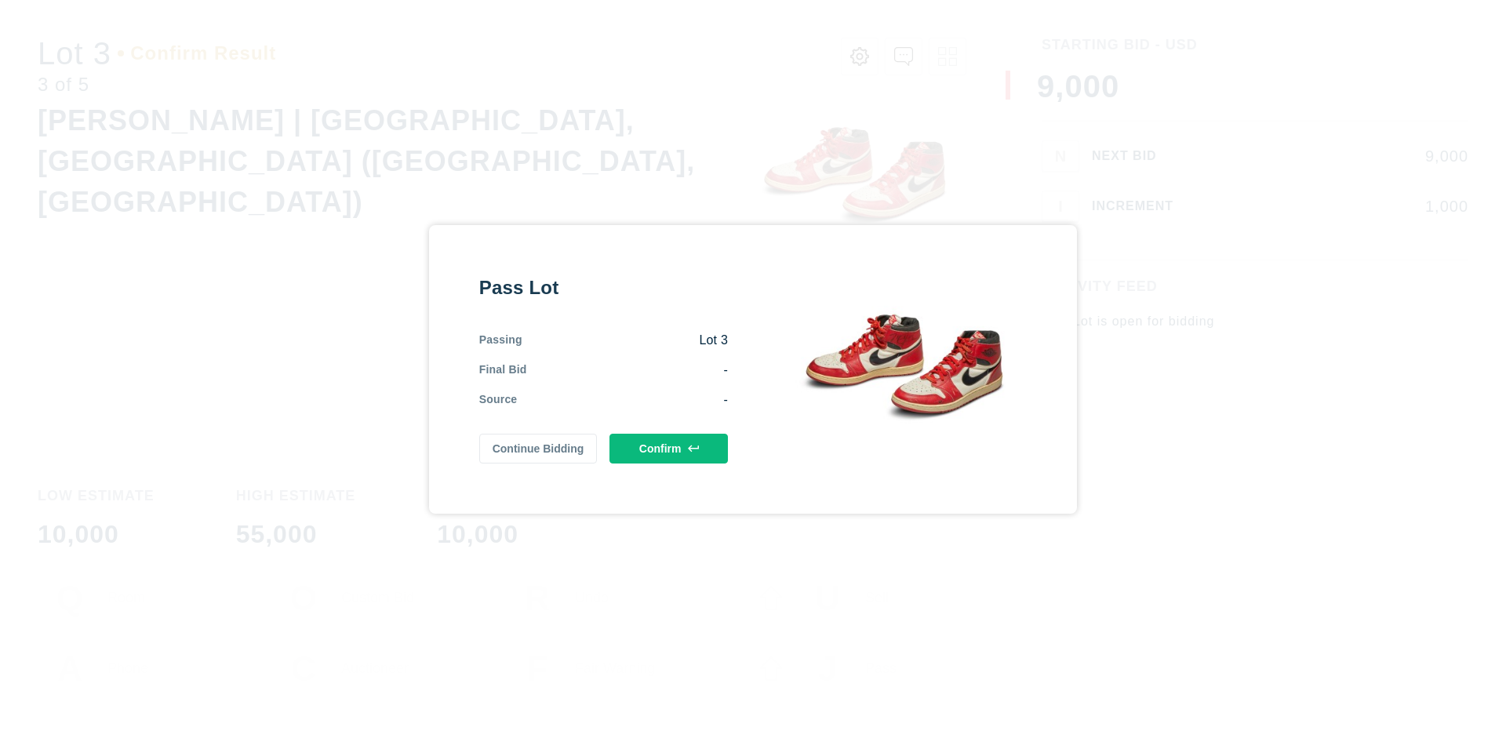
click at [669, 448] on button "Confirm" at bounding box center [668, 449] width 118 height 30
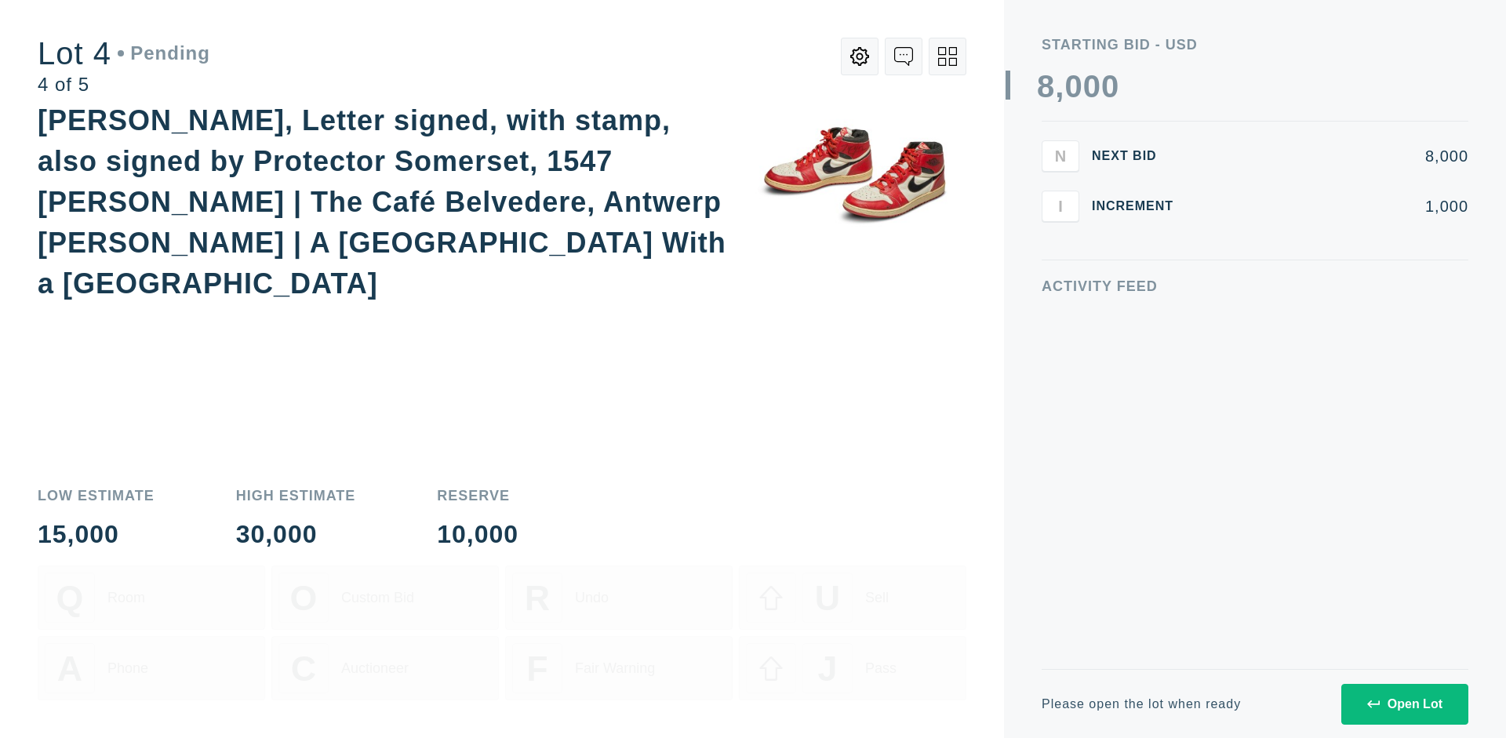
click at [1404, 704] on div "Open Lot" at bounding box center [1404, 704] width 75 height 14
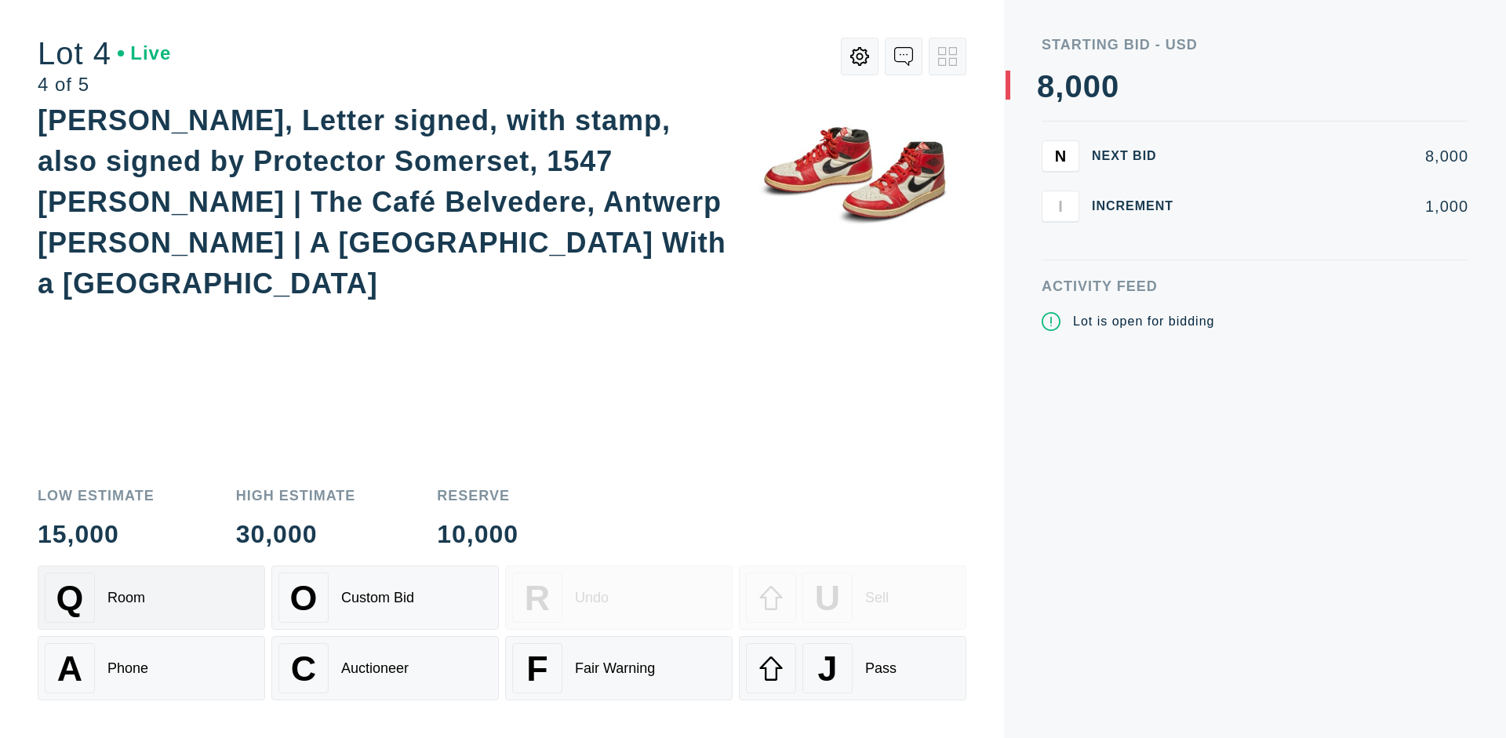
click at [151, 598] on div "Q Room" at bounding box center [151, 598] width 213 height 50
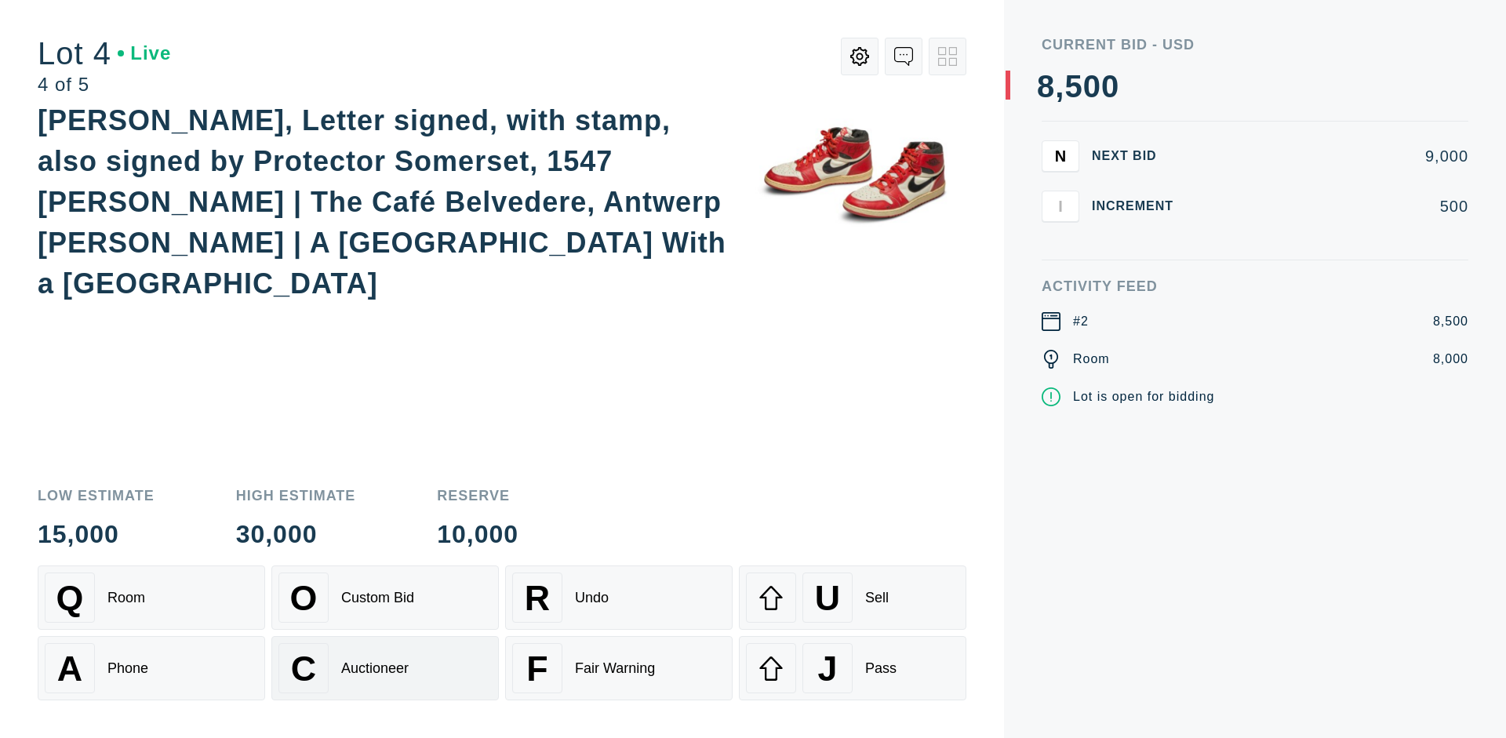
click at [385, 668] on div "Auctioneer" at bounding box center [374, 668] width 67 height 16
click at [853, 668] on div "J Pass" at bounding box center [852, 668] width 213 height 50
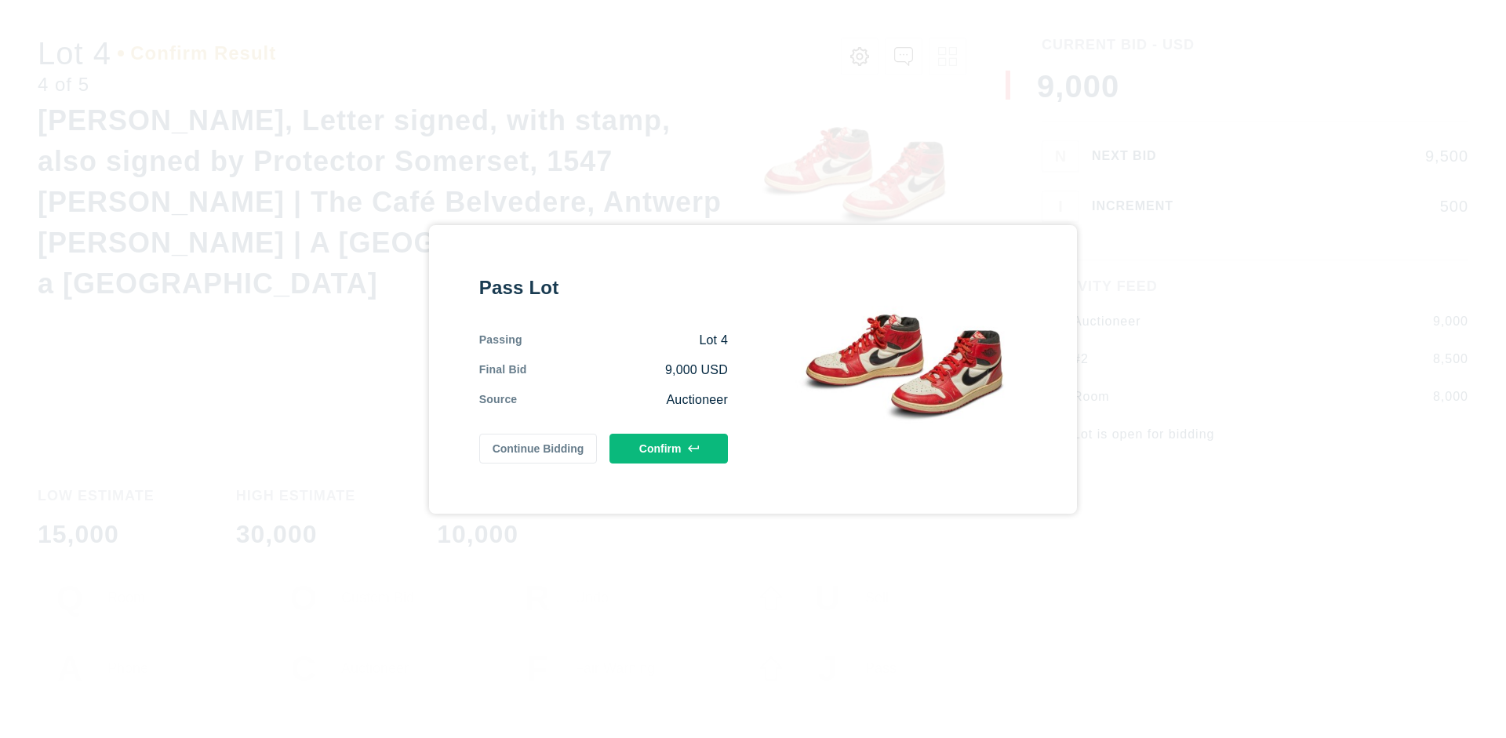
click at [669, 448] on button "Confirm" at bounding box center [668, 449] width 118 height 30
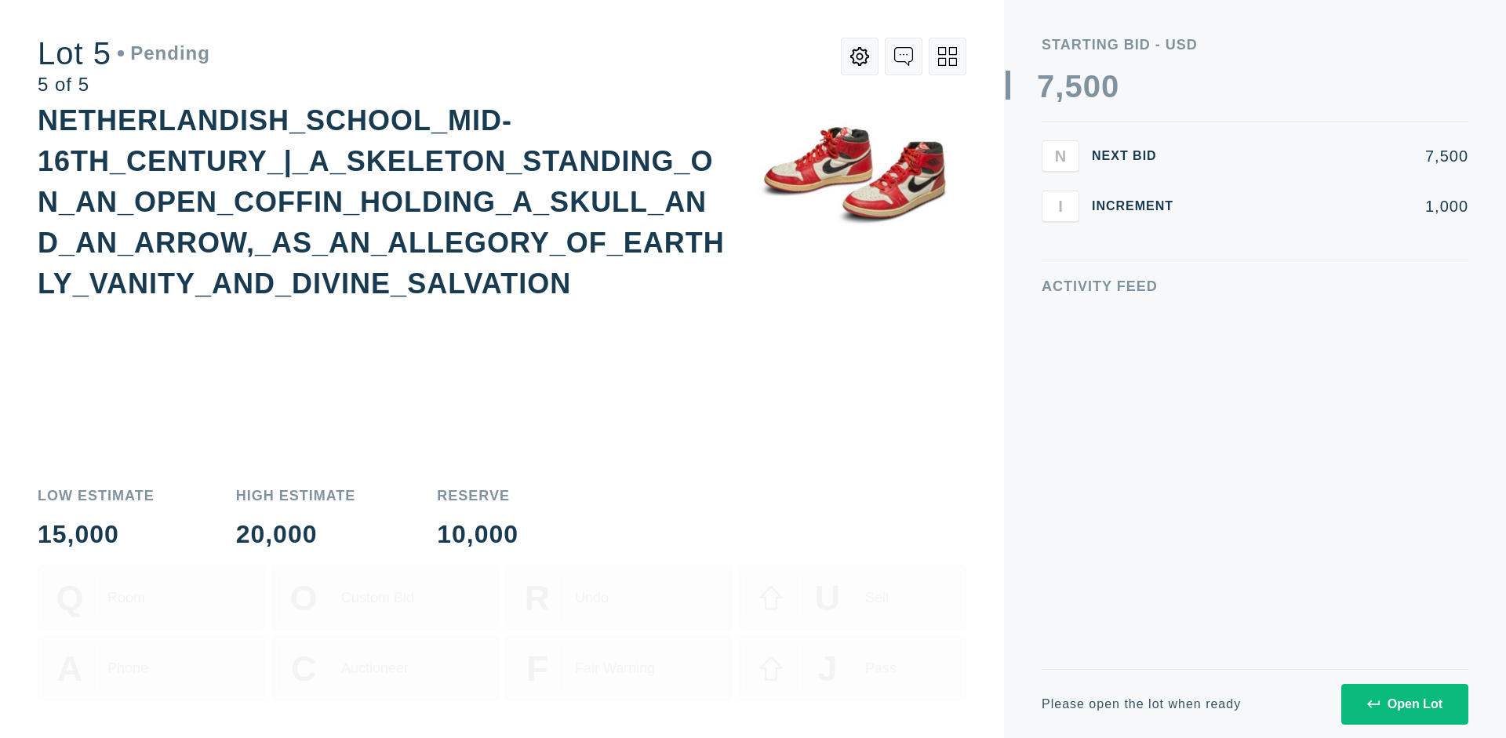
click at [1404, 704] on div "Open Lot" at bounding box center [1404, 704] width 75 height 14
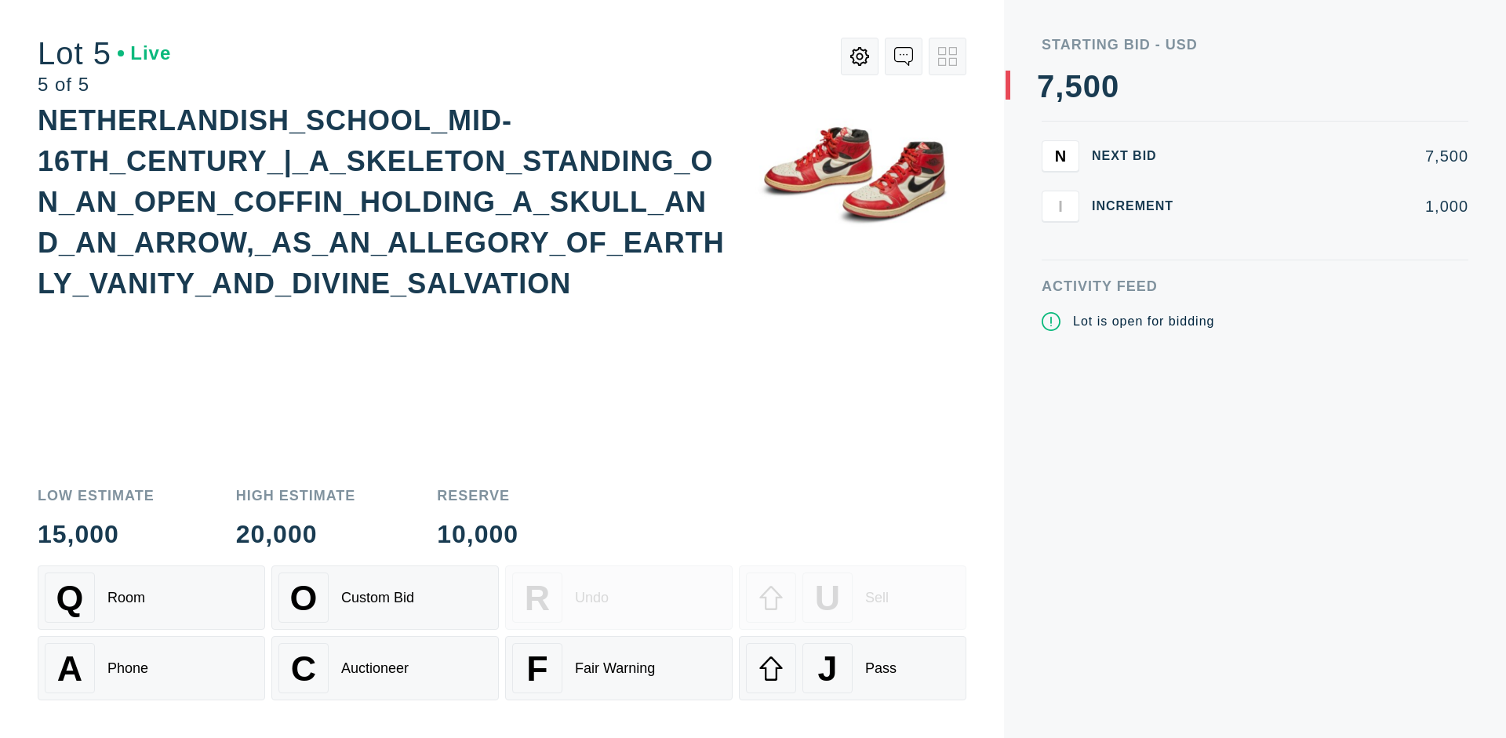
click at [151, 598] on div "Q Room" at bounding box center [151, 598] width 213 height 50
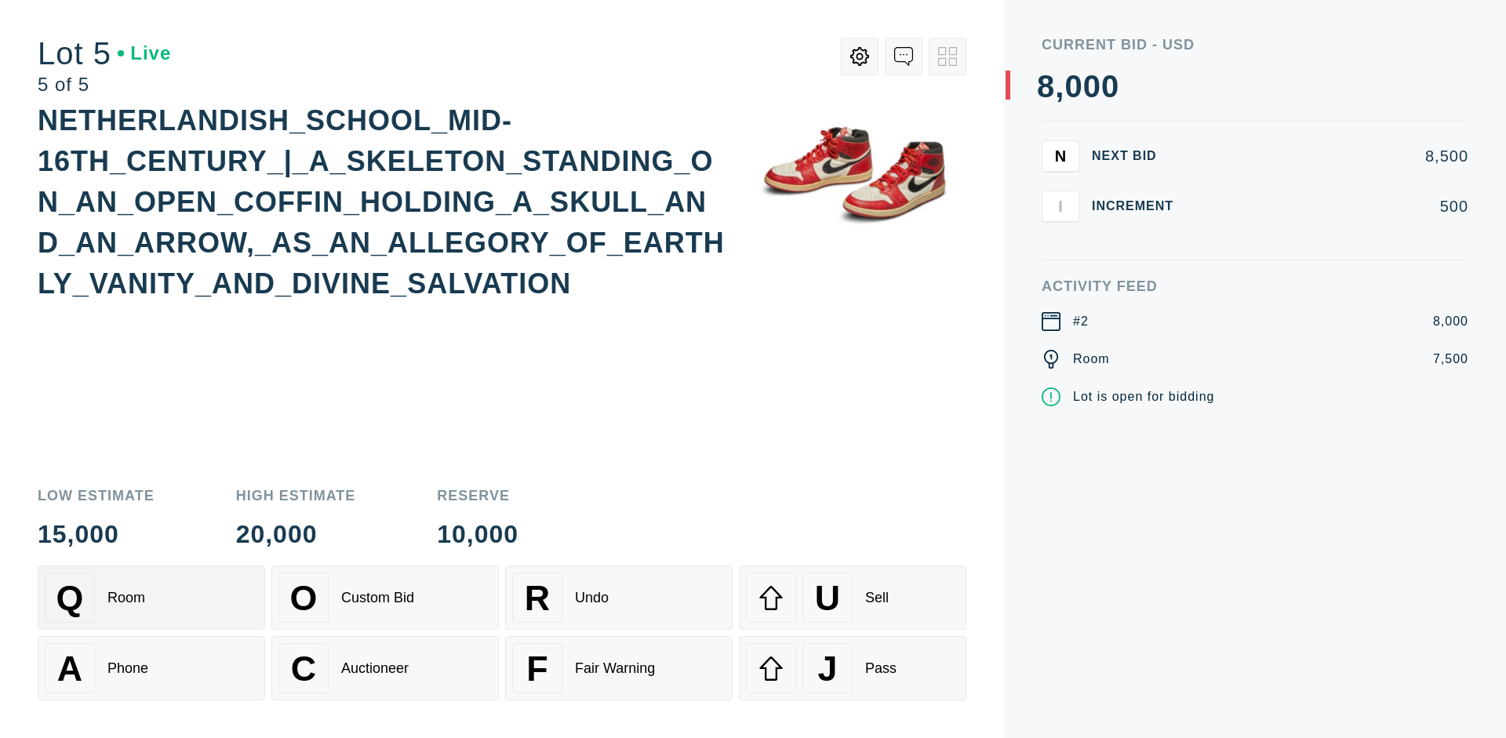
click at [151, 598] on div "Q Room" at bounding box center [151, 598] width 213 height 50
click at [853, 598] on div "U Sell" at bounding box center [852, 598] width 213 height 50
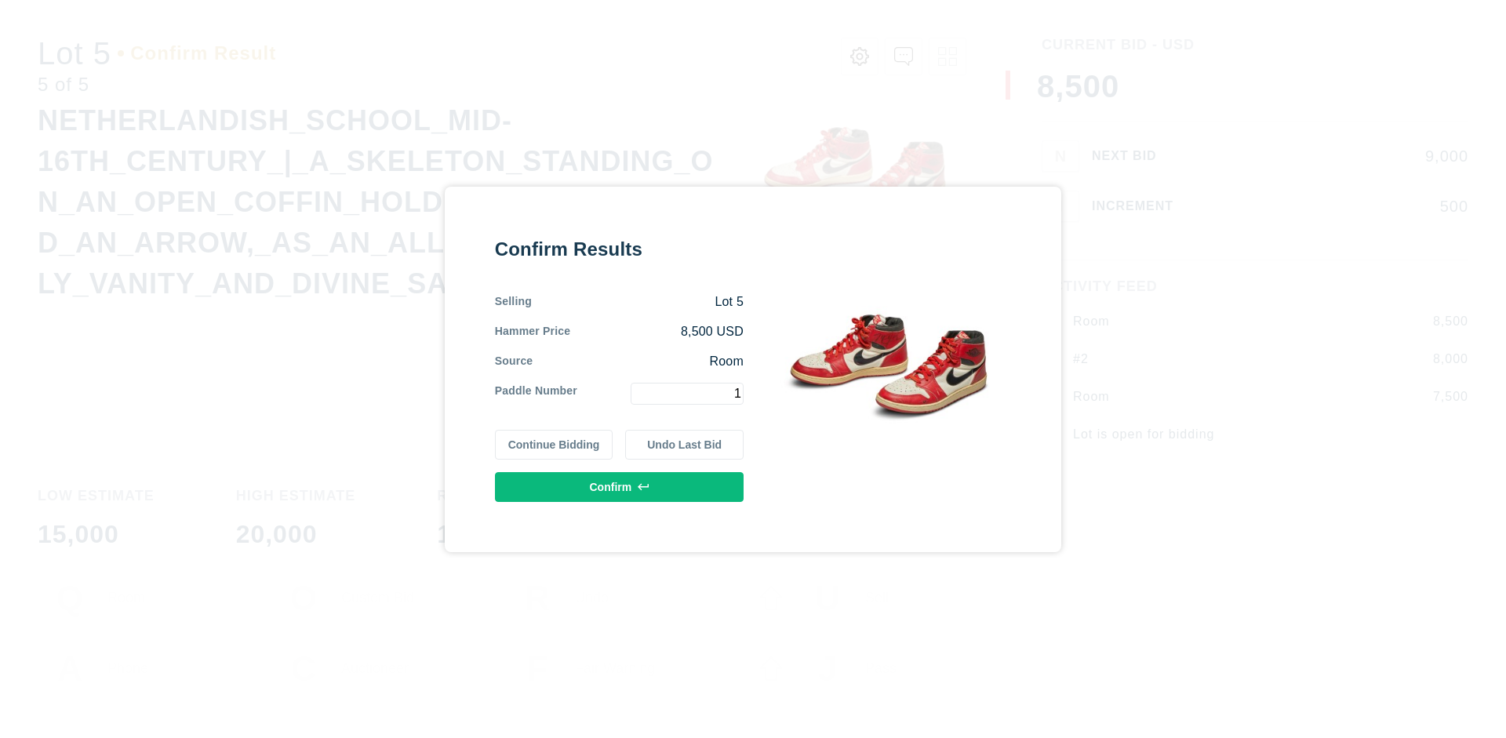
type input "1"
click at [620, 486] on button "Confirm" at bounding box center [619, 487] width 249 height 30
